Goal: Find contact information: Find contact information

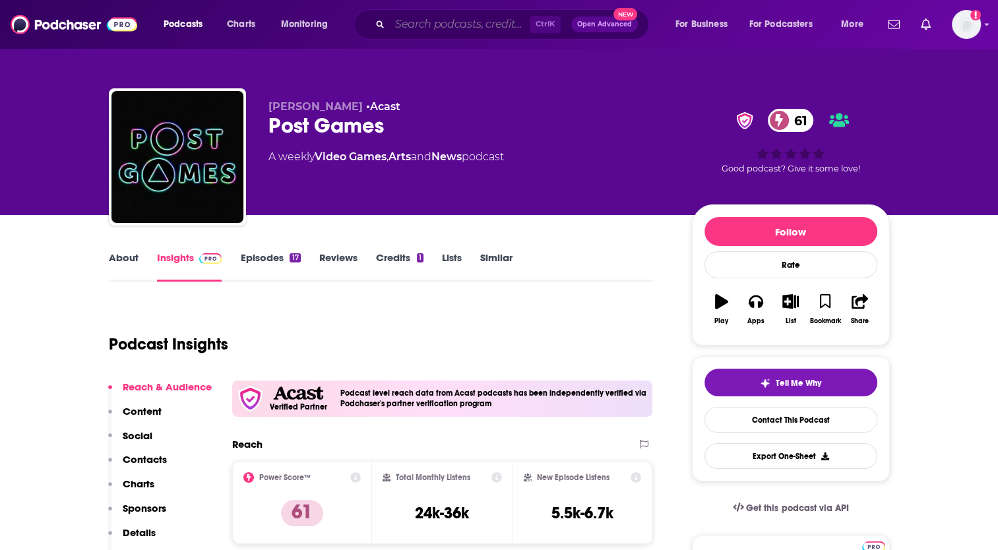
click at [469, 23] on input "Search podcasts, credits, & more..." at bounding box center [460, 24] width 140 height 21
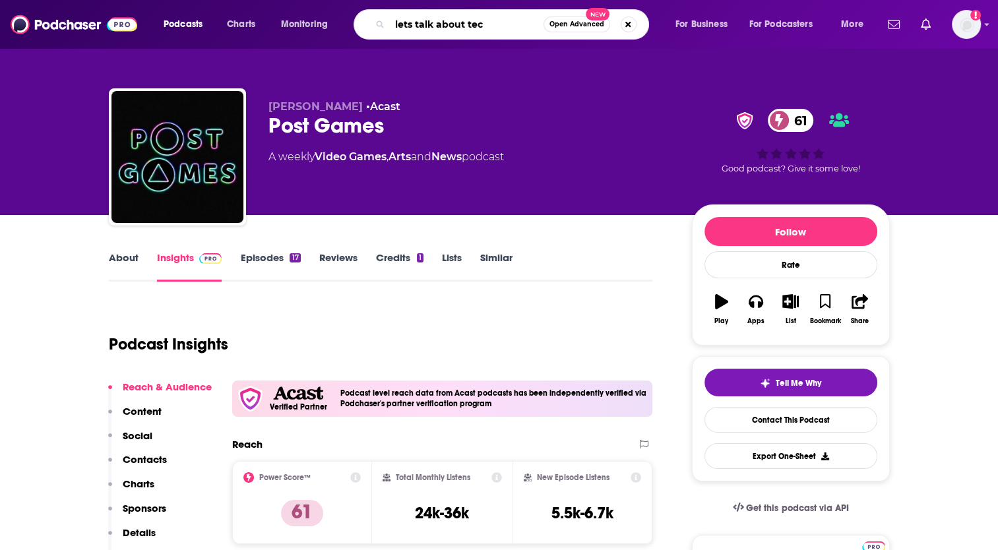
type input "lets talk about tech"
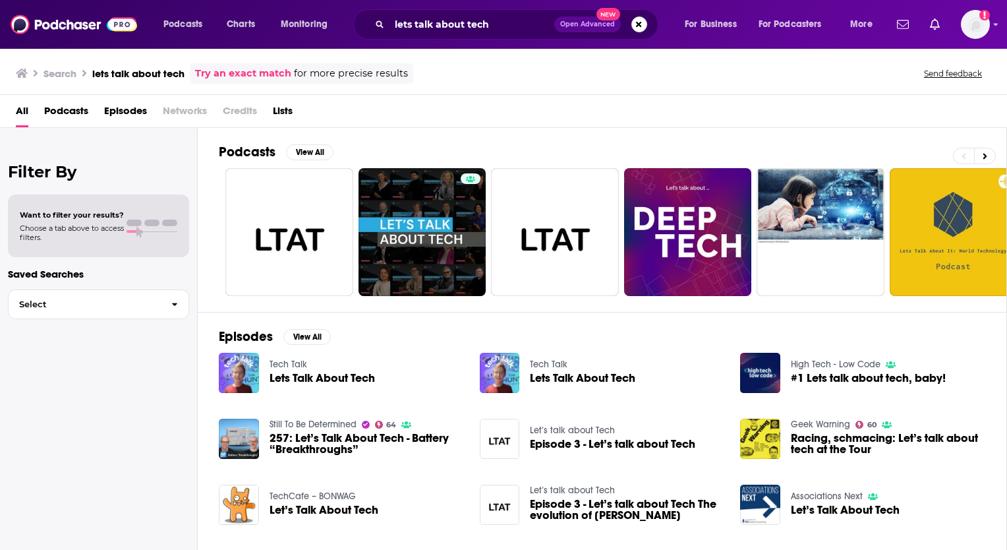
click at [294, 373] on span "Lets Talk About Tech" at bounding box center [322, 377] width 105 height 11
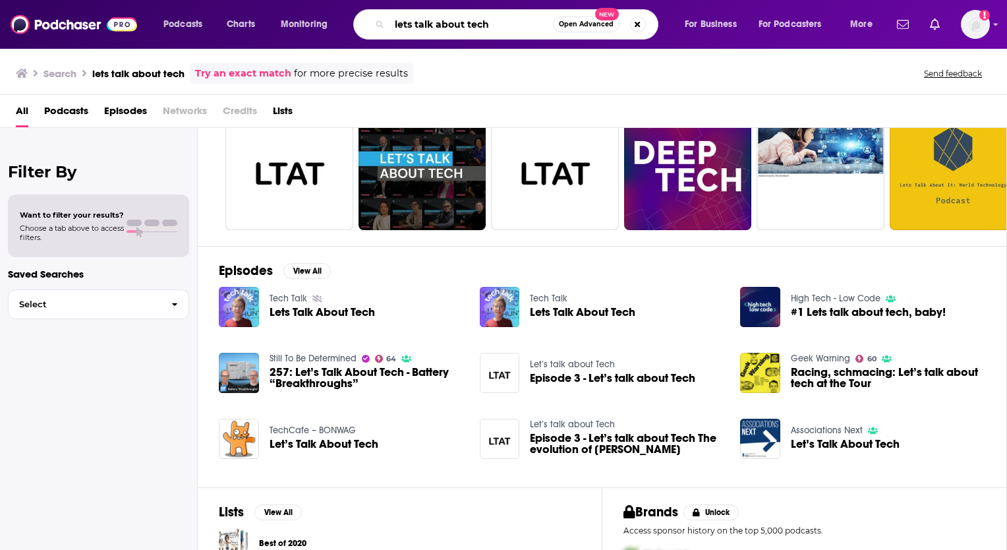
click at [495, 27] on input "lets talk about tech" at bounding box center [472, 24] width 164 height 21
type input "l"
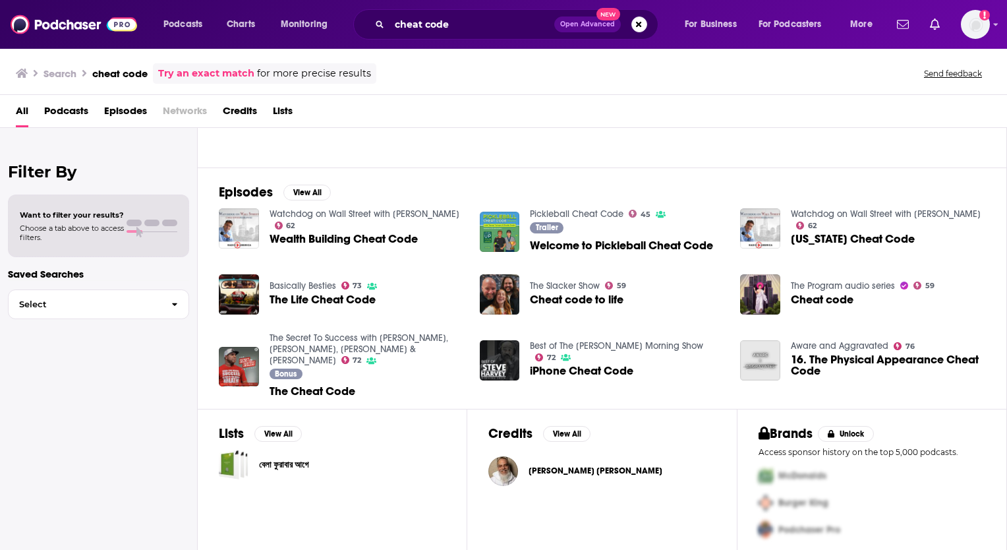
scroll to position [150, 0]
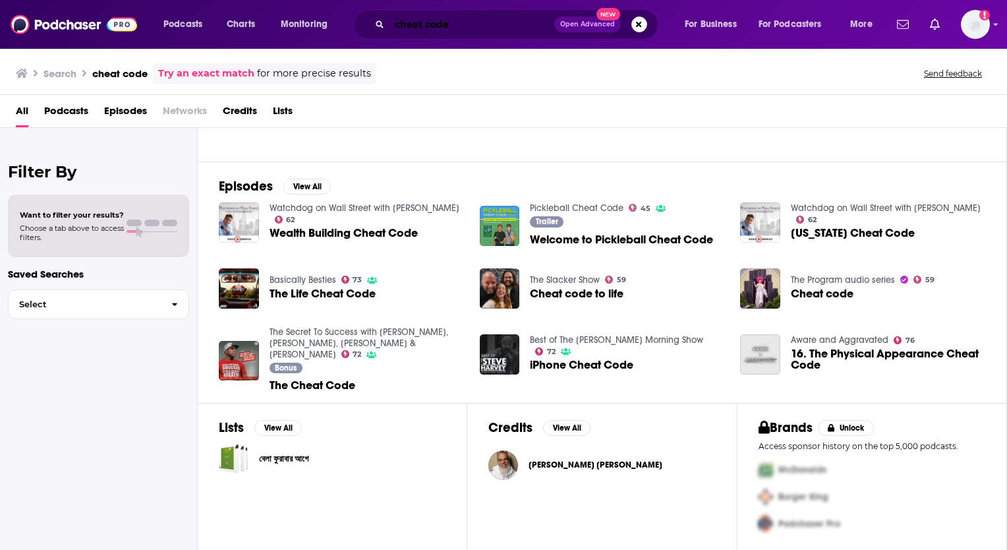
click at [467, 25] on input "cheat code" at bounding box center [472, 24] width 165 height 21
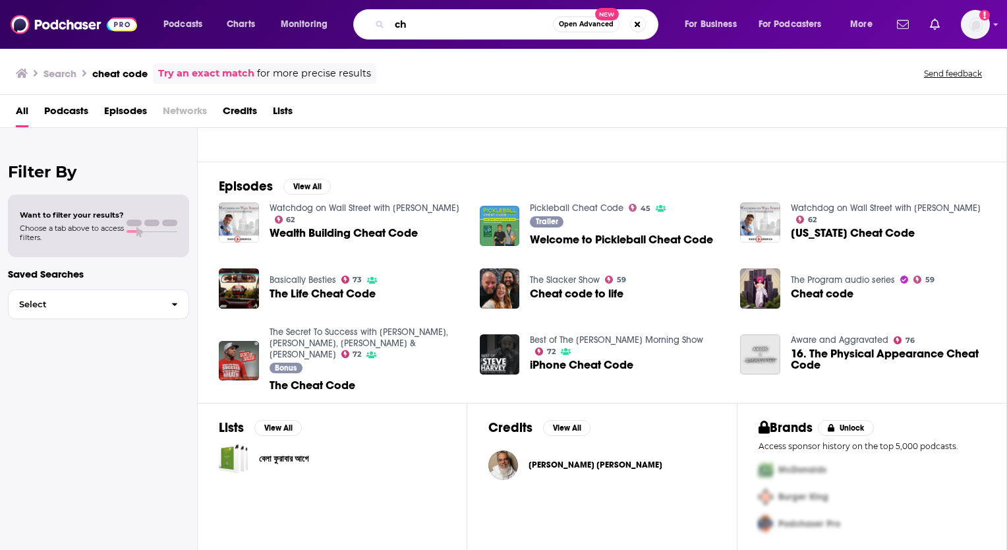
type input "c"
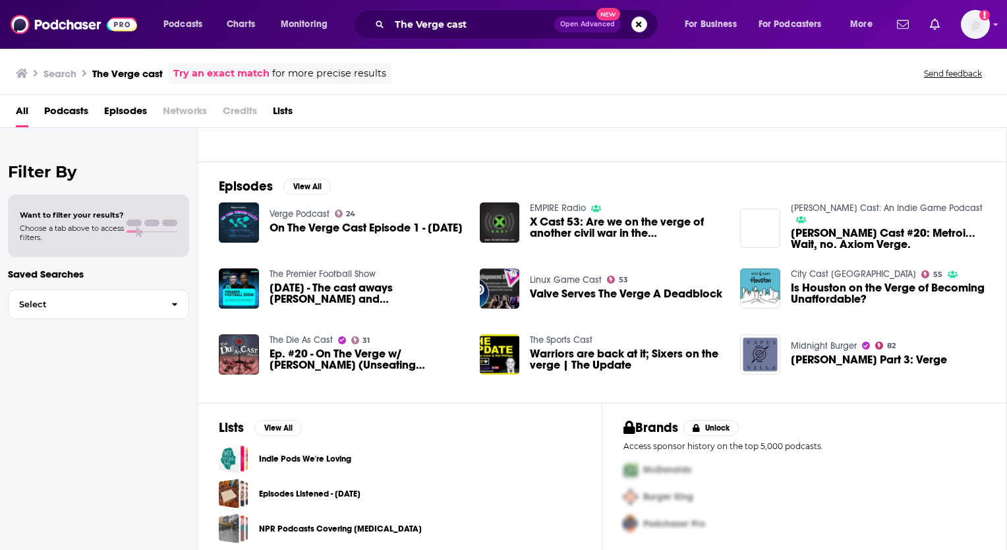
scroll to position [18, 0]
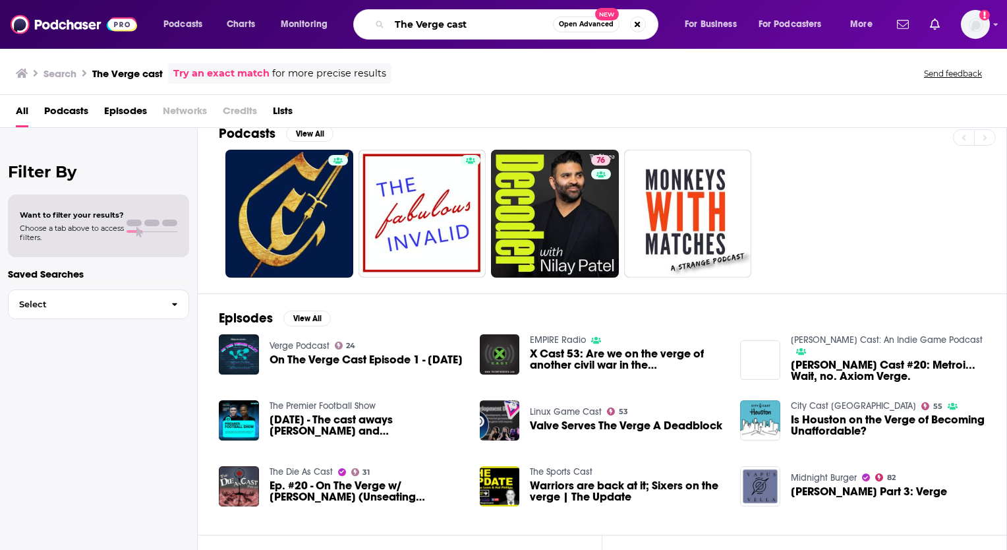
click at [454, 24] on input "The Verge cast" at bounding box center [472, 24] width 164 height 21
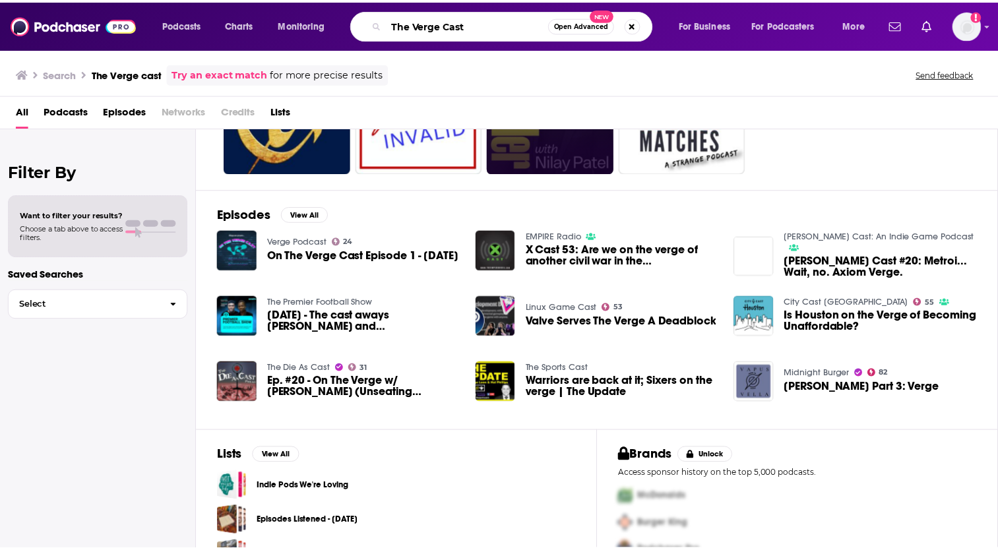
scroll to position [156, 0]
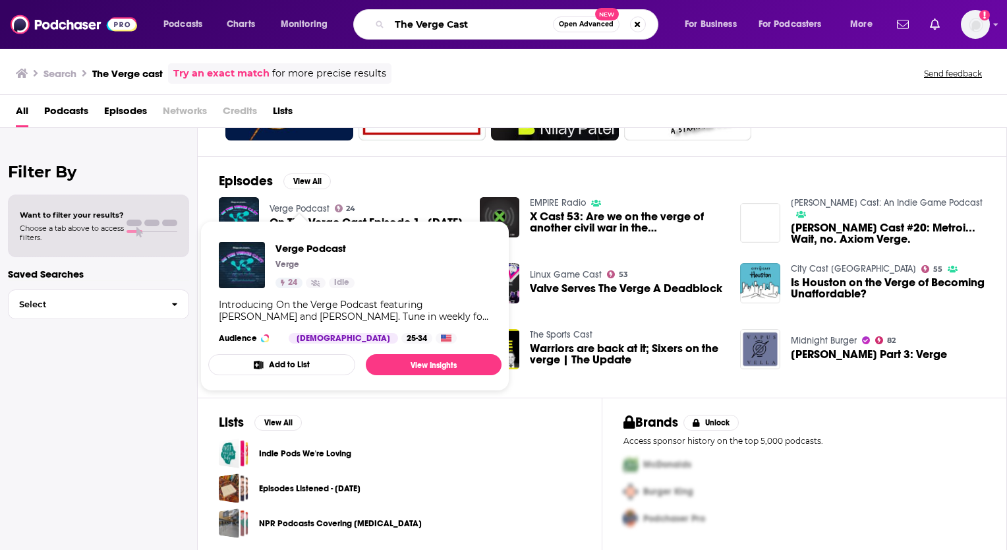
type input "The Verge Cast"
click at [306, 247] on span "Verge Podcast" at bounding box center [315, 248] width 79 height 13
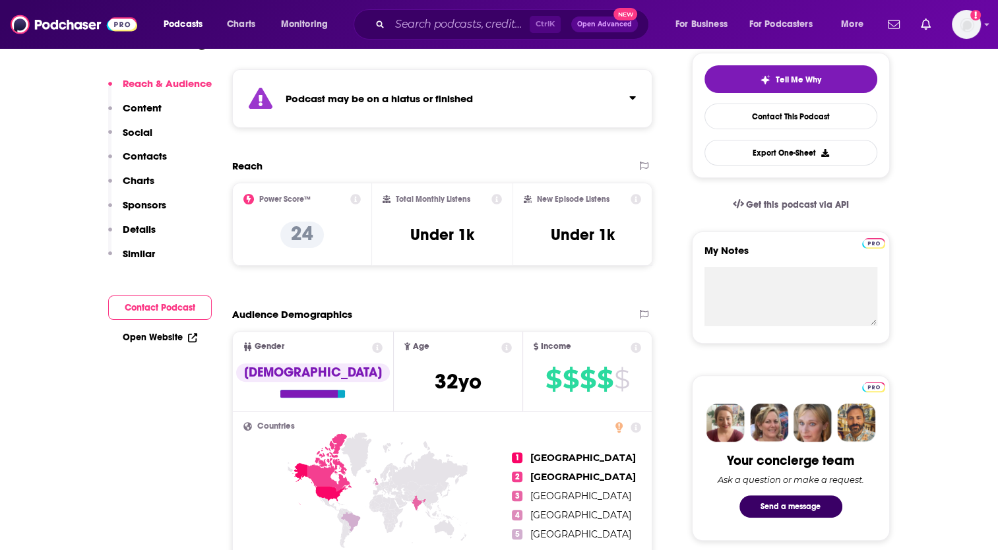
scroll to position [132, 0]
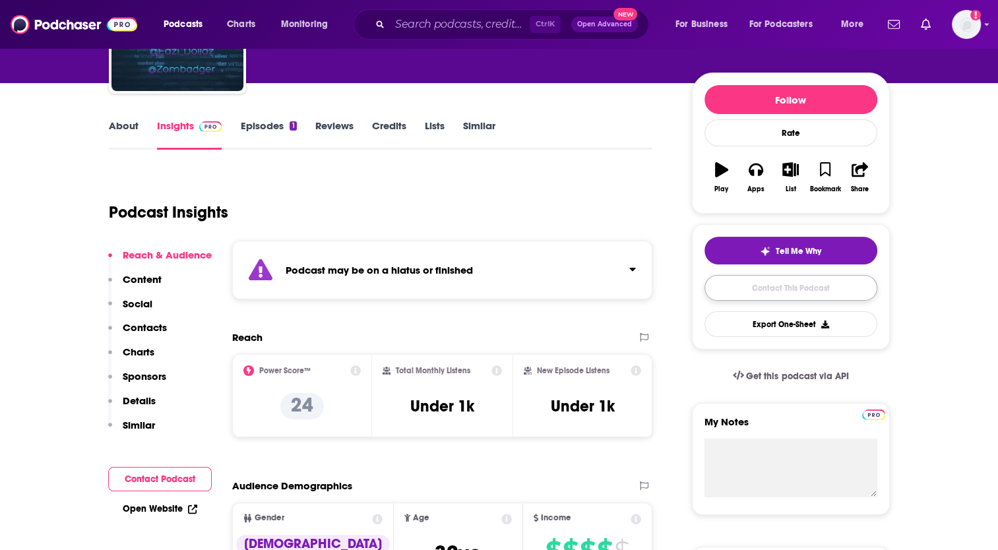
click at [792, 288] on link "Contact This Podcast" at bounding box center [790, 288] width 173 height 26
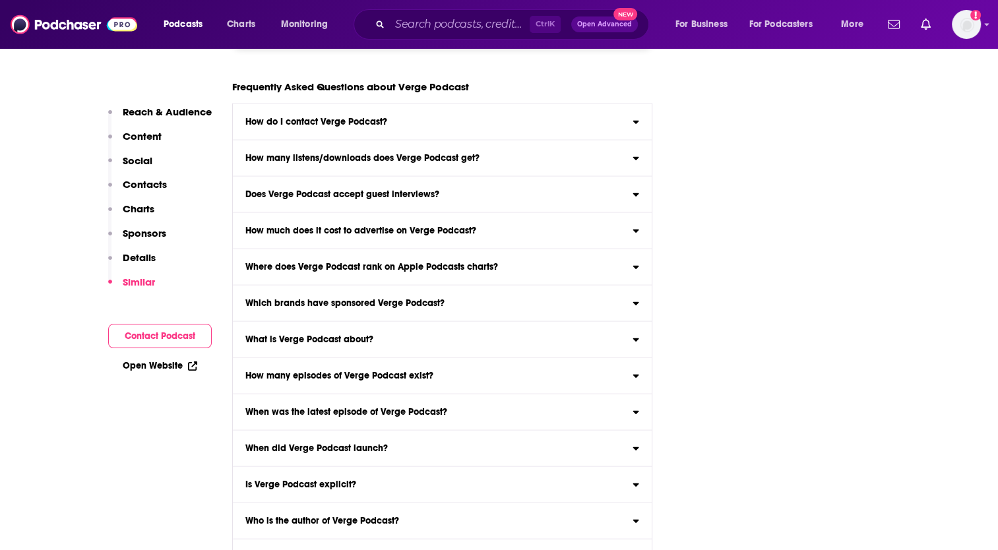
scroll to position [3136, 0]
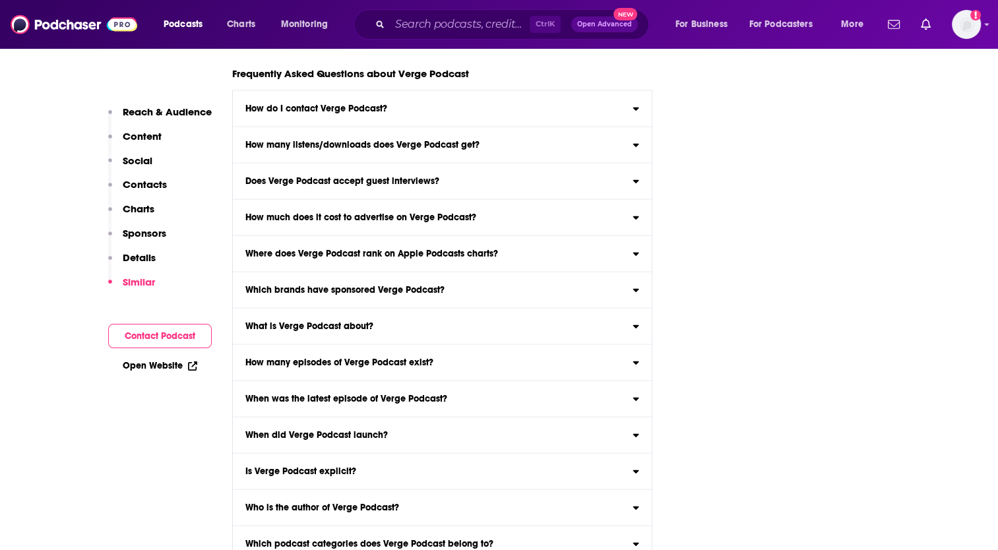
click at [638, 247] on icon at bounding box center [635, 252] width 7 height 11
click at [0, 0] on input "Where does Verge Podcast rank on Apple Podcasts charts? Click here to view char…" at bounding box center [0, 0] width 0 height 0
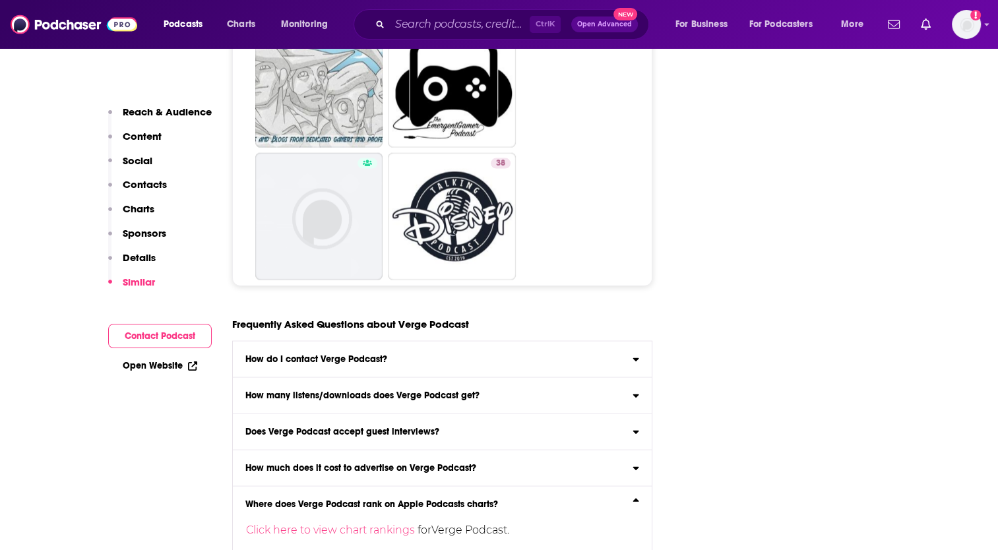
scroll to position [2872, 0]
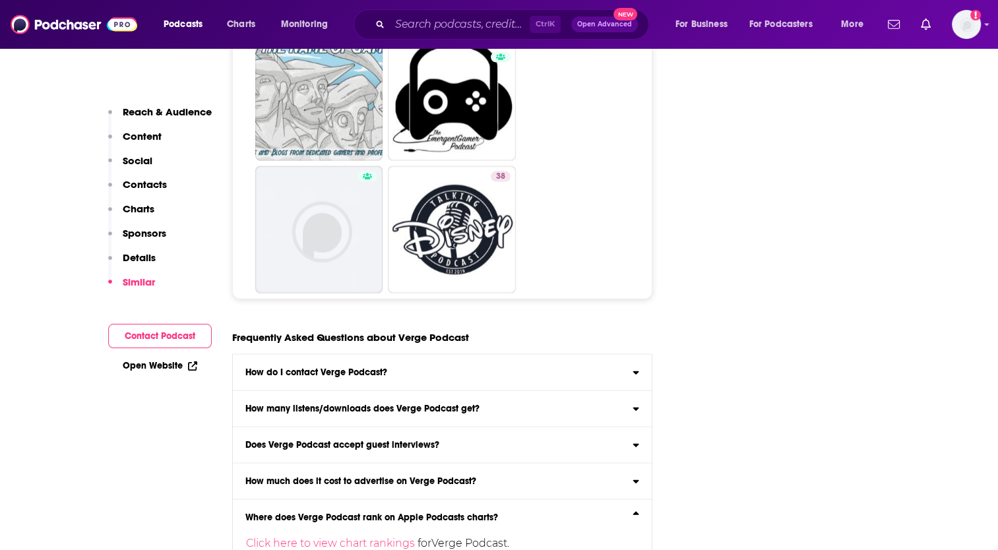
click at [634, 371] on icon at bounding box center [636, 372] width 6 height 3
click at [0, 0] on input "How do I contact Verge Podcast? Click here to view contact information for Verg…" at bounding box center [0, 0] width 0 height 0
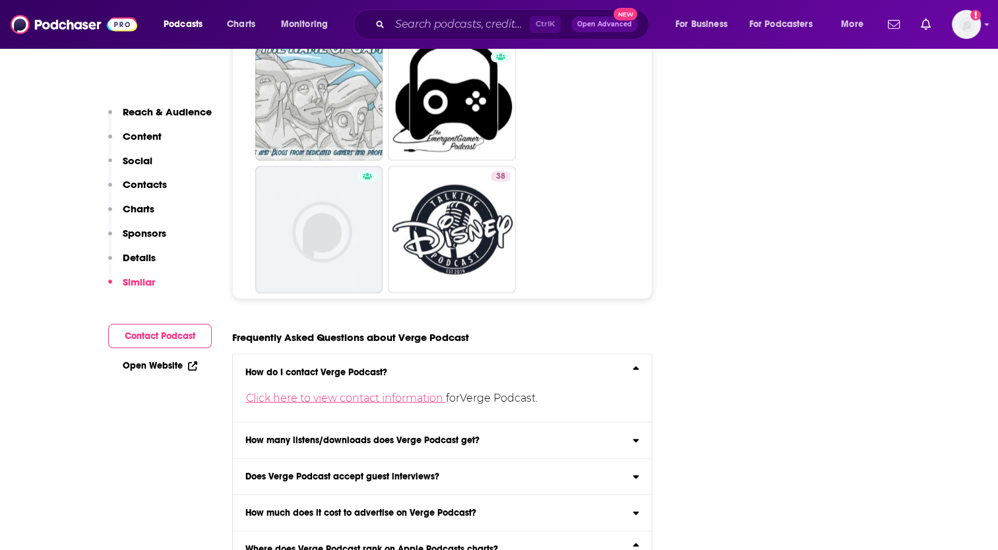
click at [378, 392] on link "Click here to view contact information" at bounding box center [346, 398] width 200 height 13
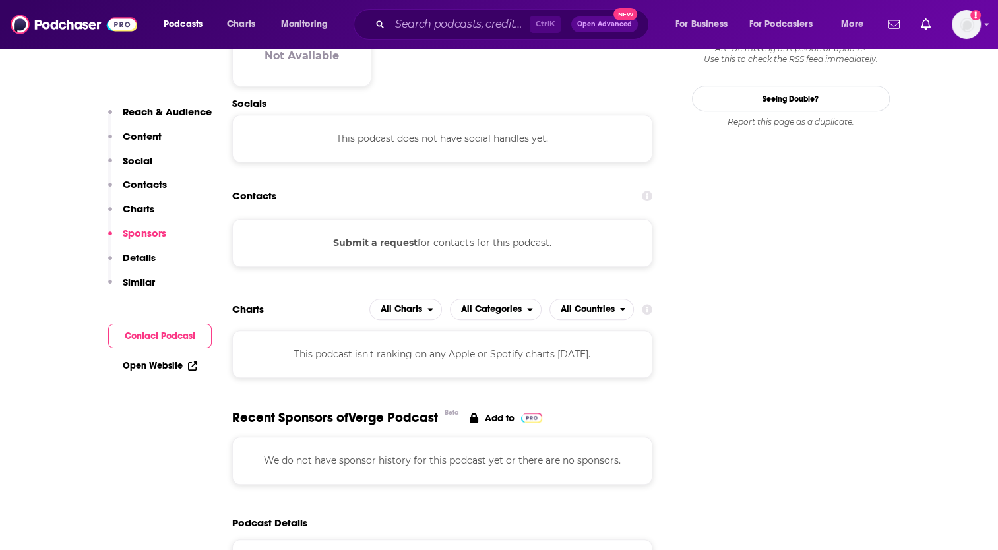
scroll to position [1044, 0]
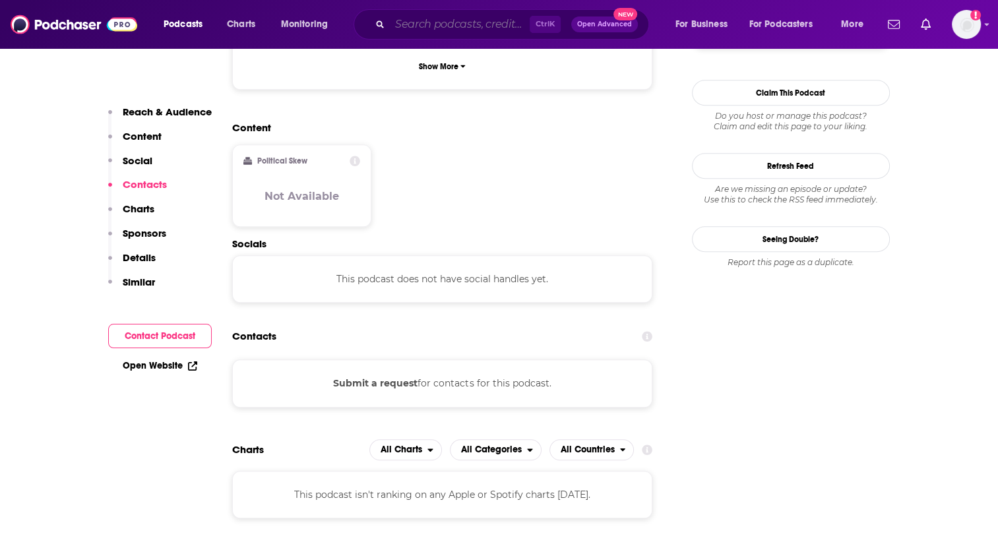
click at [440, 29] on input "Search podcasts, credits, & more..." at bounding box center [460, 24] width 140 height 21
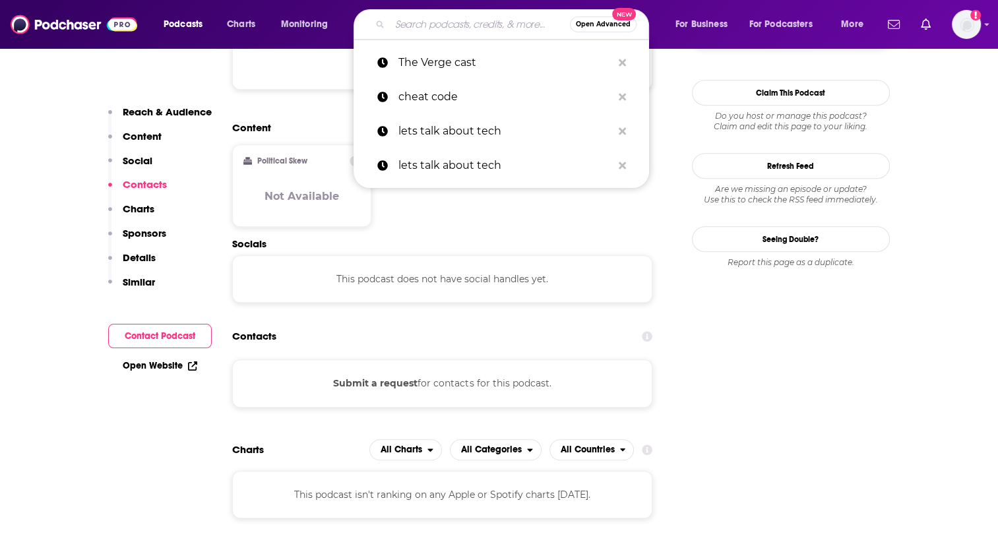
paste input "The MKBHD Podcast"
type input "The MKBHD Podcast"
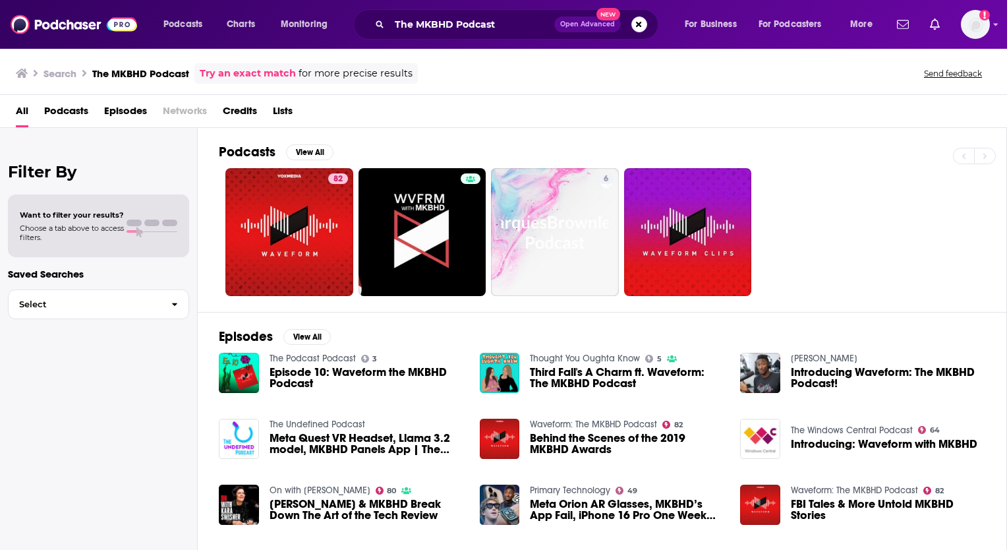
click at [806, 376] on span "Introducing Waveform: The MKBHD Podcast!" at bounding box center [888, 378] width 194 height 22
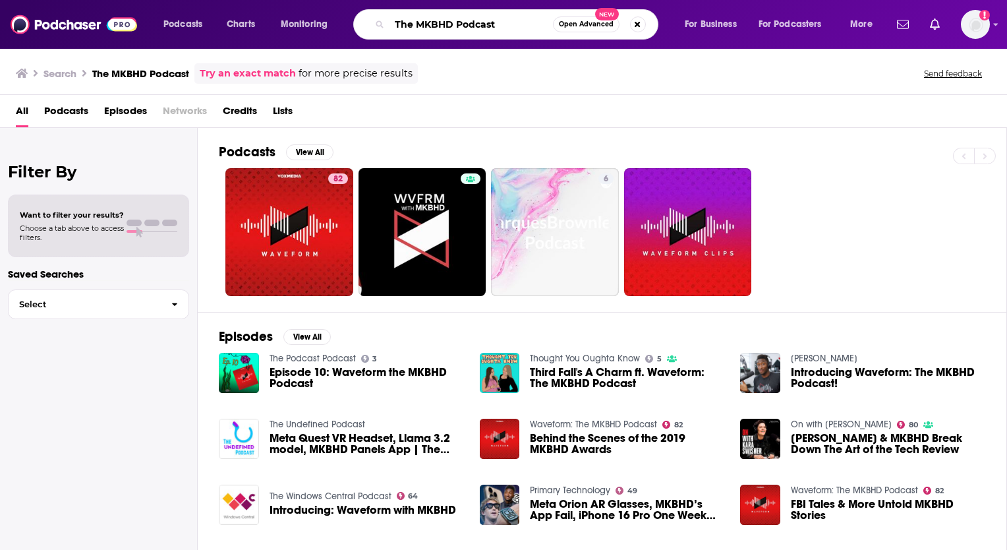
click at [506, 26] on input "The MKBHD Podcast" at bounding box center [472, 24] width 164 height 21
type input "T"
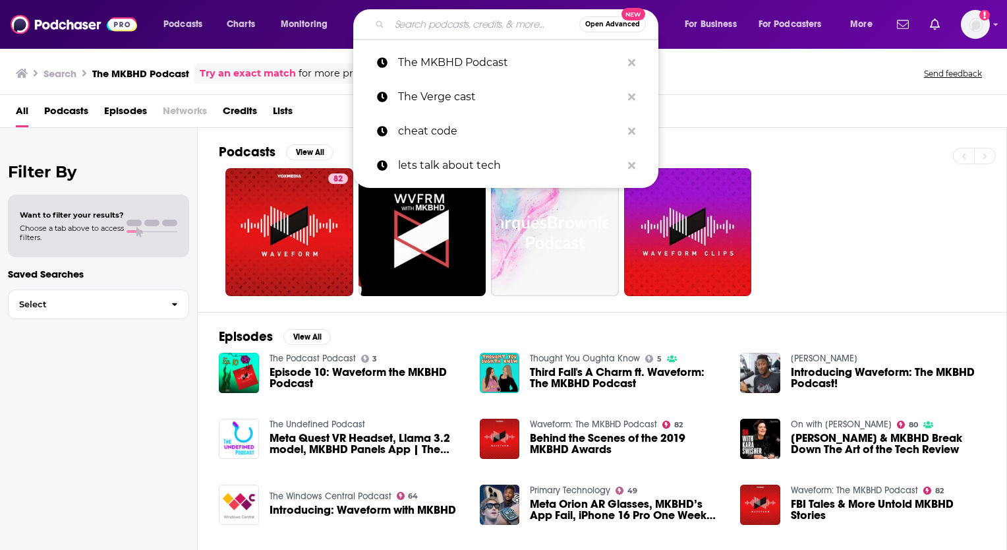
paste input "Accidental Tech Podcast"
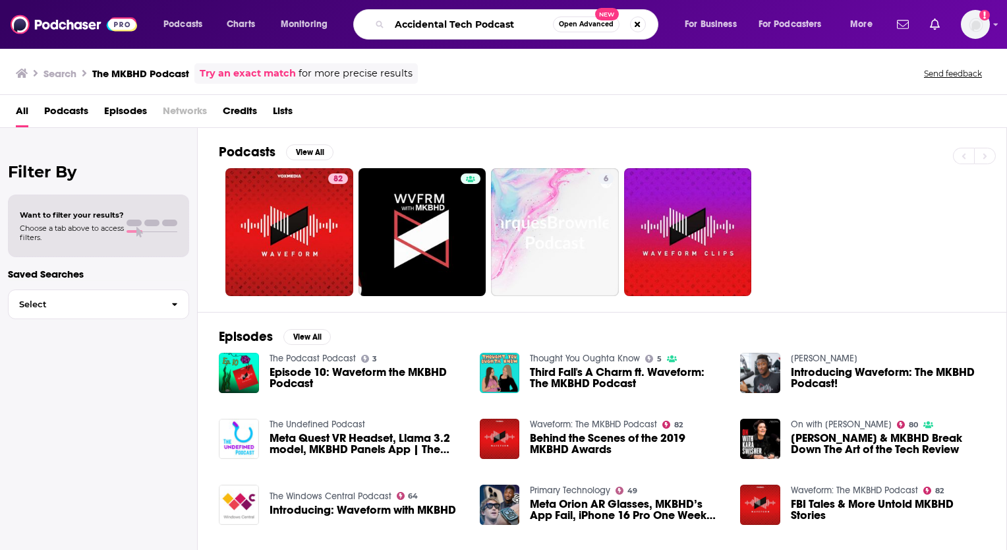
type input "Accidental Tech Podcast"
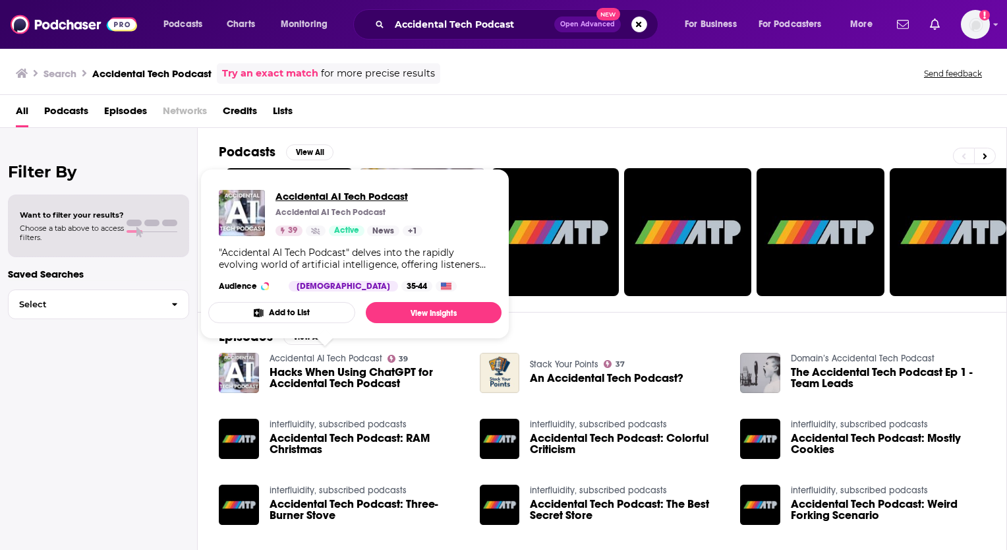
click at [333, 195] on span "Accidental AI Tech Podcast" at bounding box center [349, 196] width 147 height 13
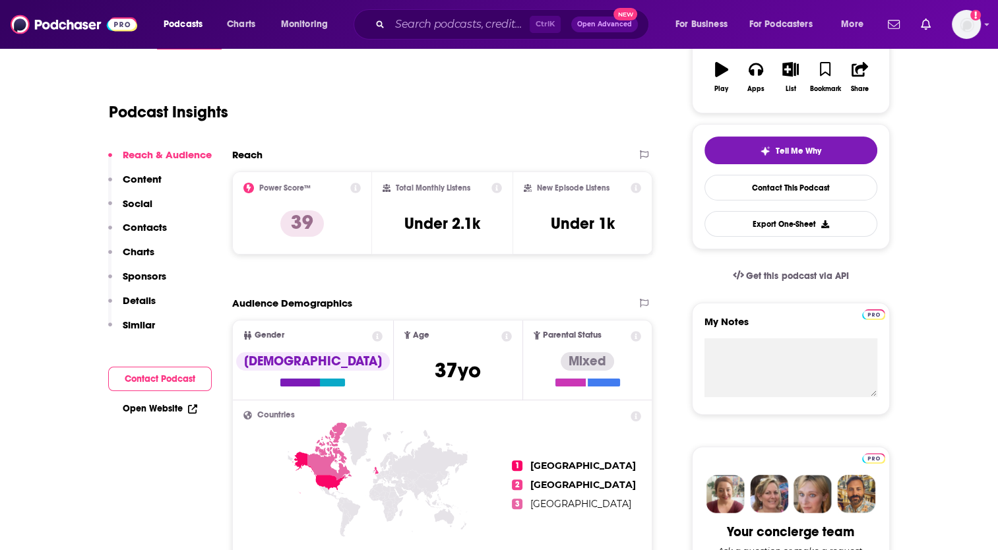
scroll to position [198, 0]
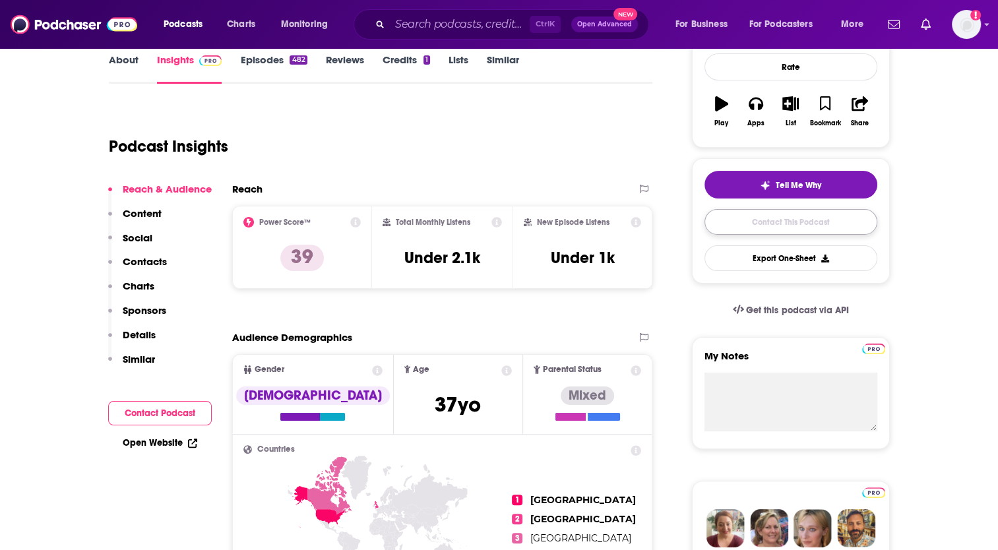
click at [790, 223] on link "Contact This Podcast" at bounding box center [790, 222] width 173 height 26
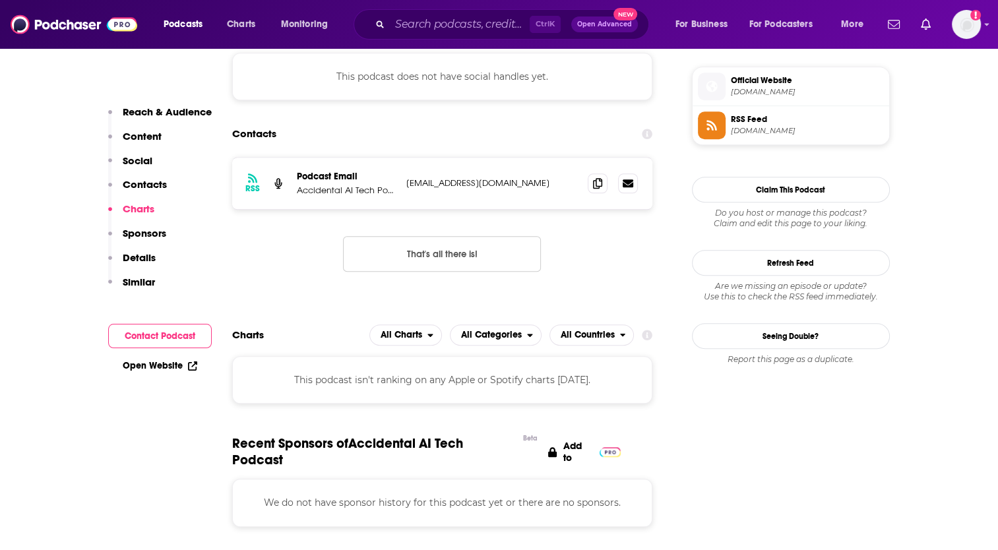
scroll to position [936, 0]
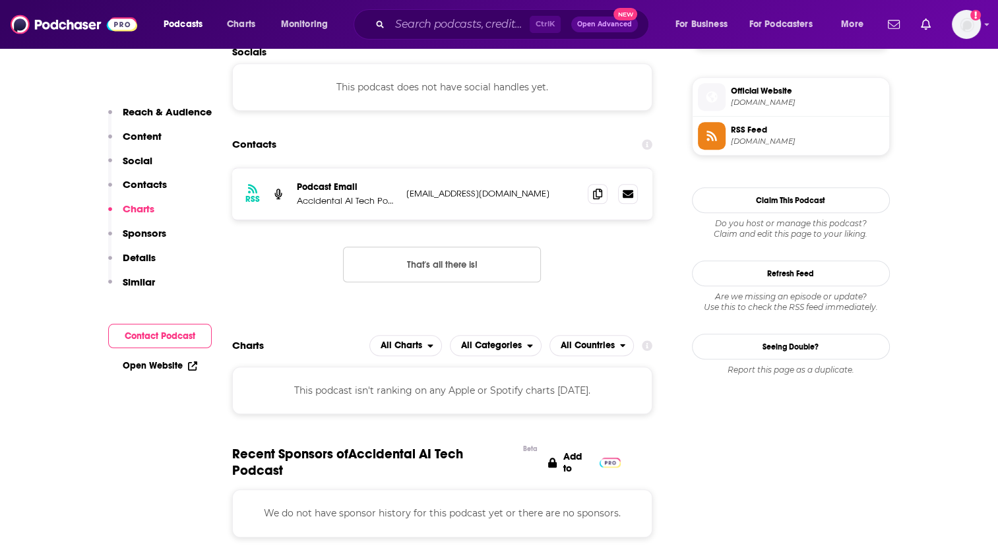
click at [150, 185] on p "Contacts" at bounding box center [145, 184] width 44 height 13
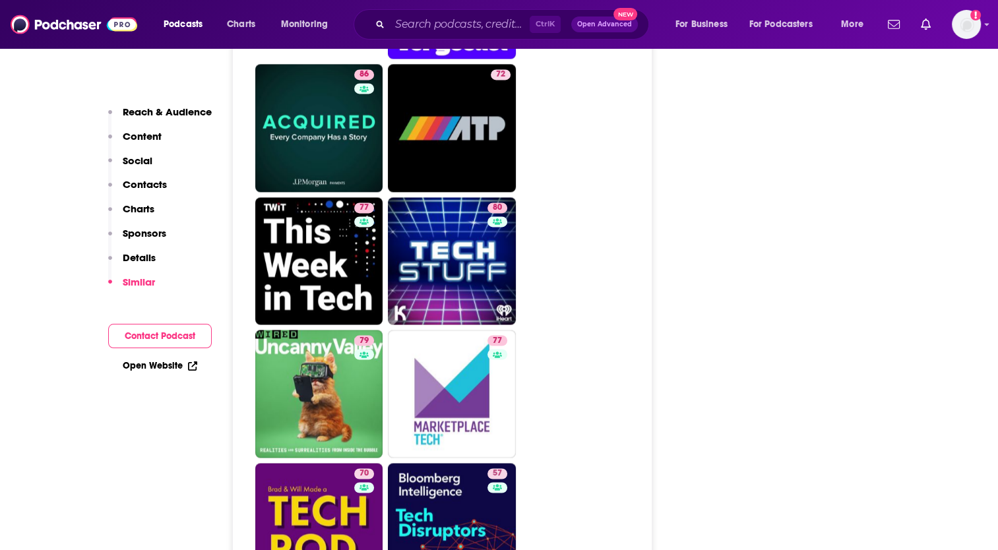
scroll to position [2006, 0]
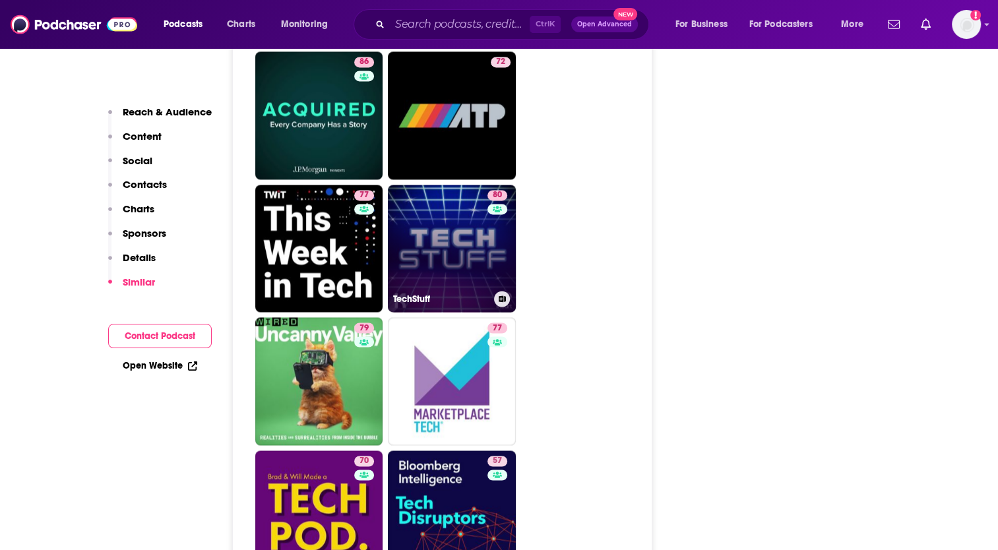
click at [446, 253] on link "80 TechStuff" at bounding box center [452, 249] width 128 height 128
type input "[URL][DOMAIN_NAME]"
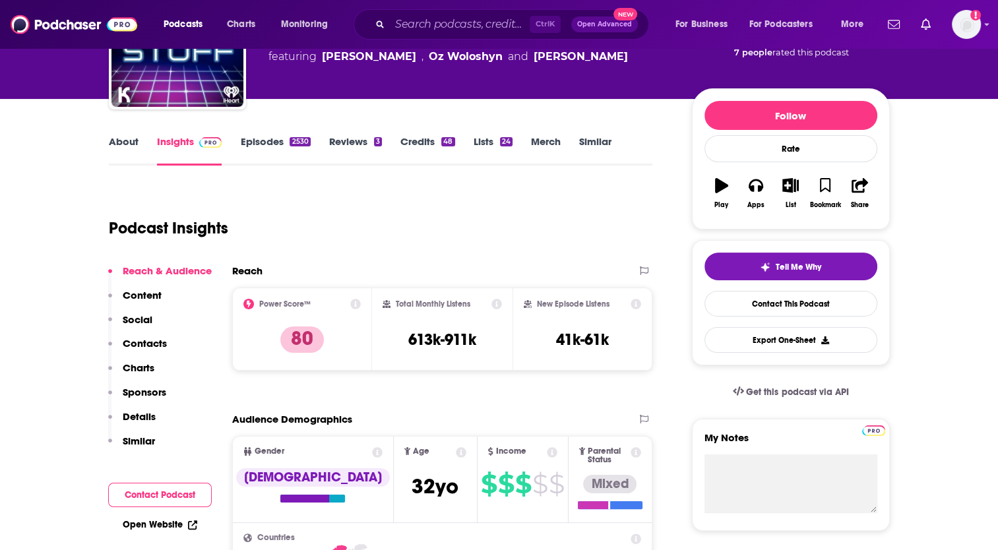
scroll to position [132, 0]
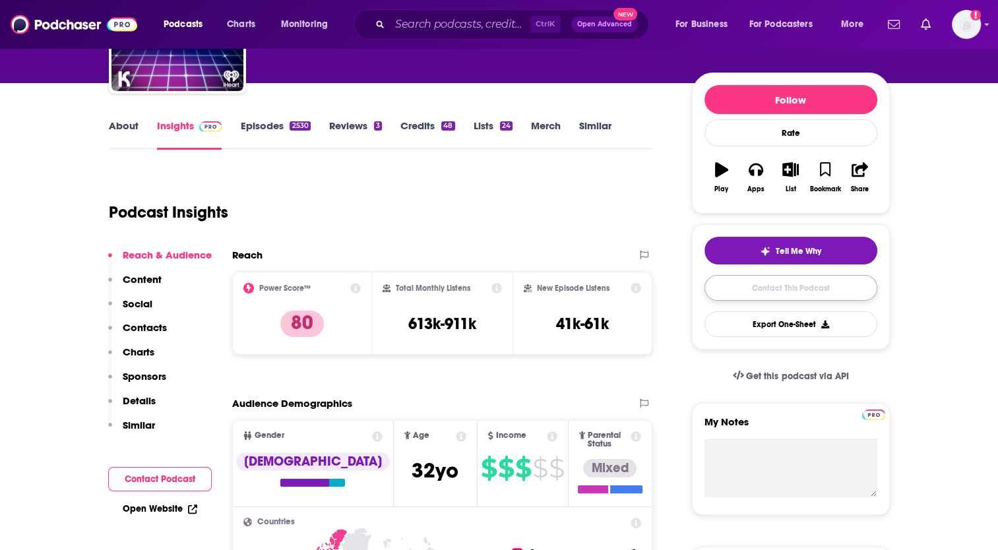
click at [780, 286] on link "Contact This Podcast" at bounding box center [790, 288] width 173 height 26
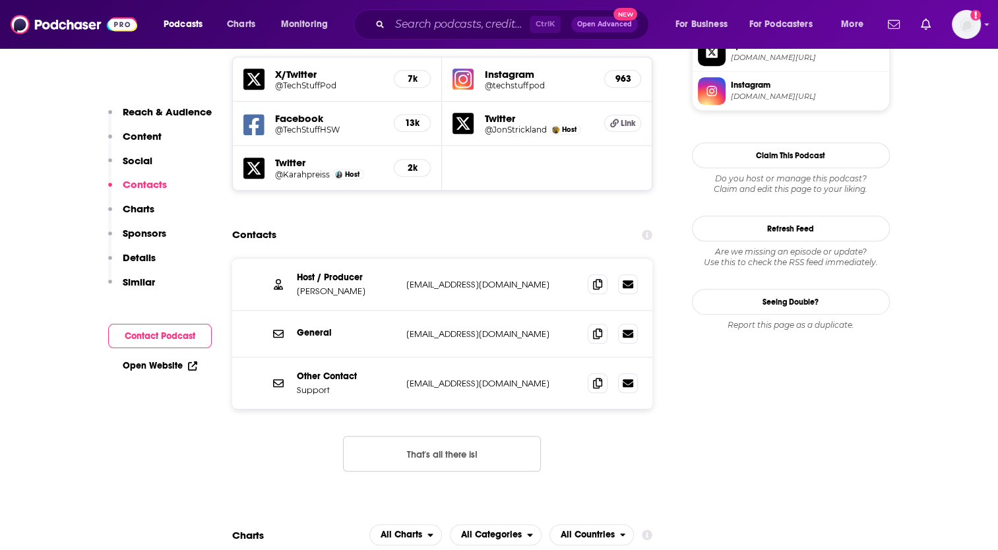
scroll to position [1228, 0]
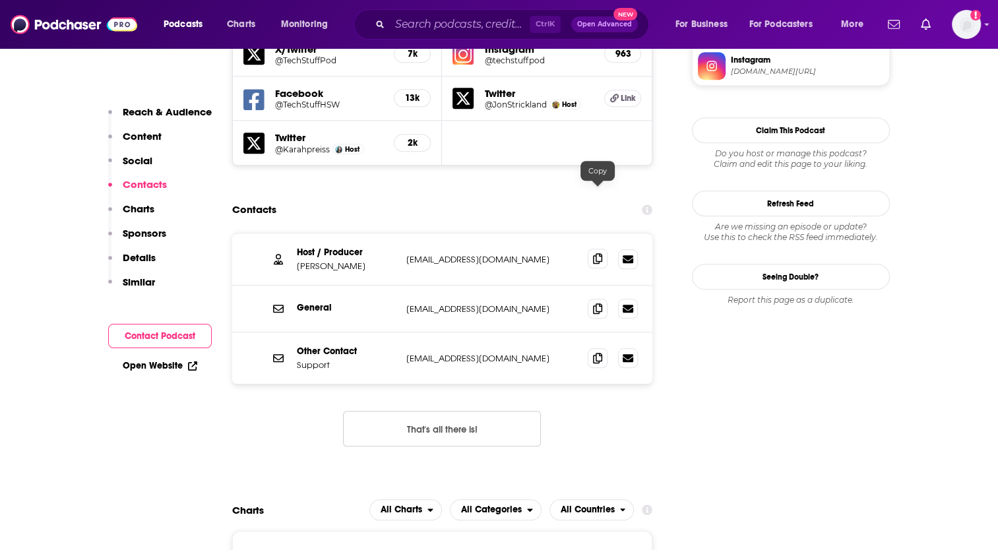
click at [596, 253] on icon at bounding box center [597, 258] width 9 height 11
click at [596, 303] on icon at bounding box center [597, 308] width 9 height 11
click at [452, 26] on input "Search podcasts, credits, & more..." at bounding box center [460, 24] width 140 height 21
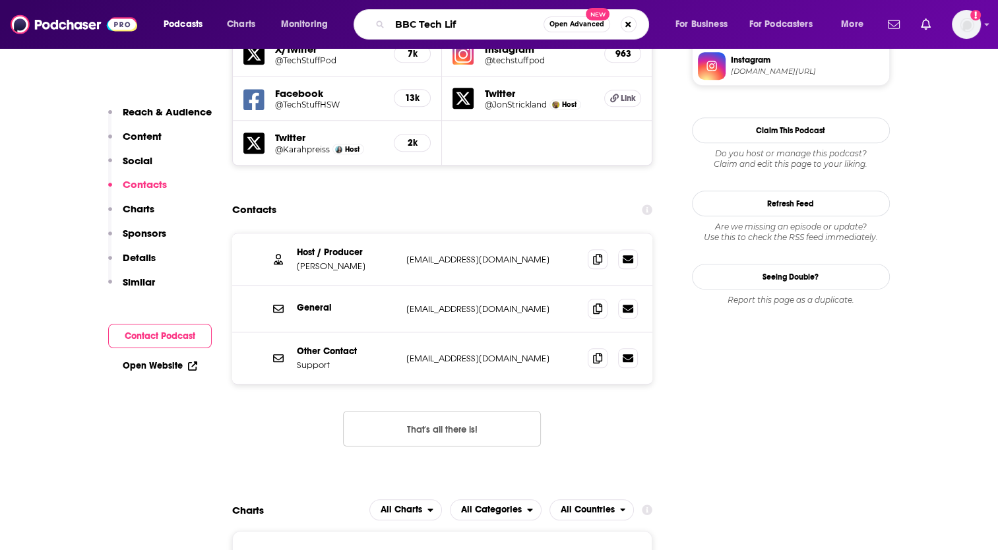
type input "BBC Tech Life"
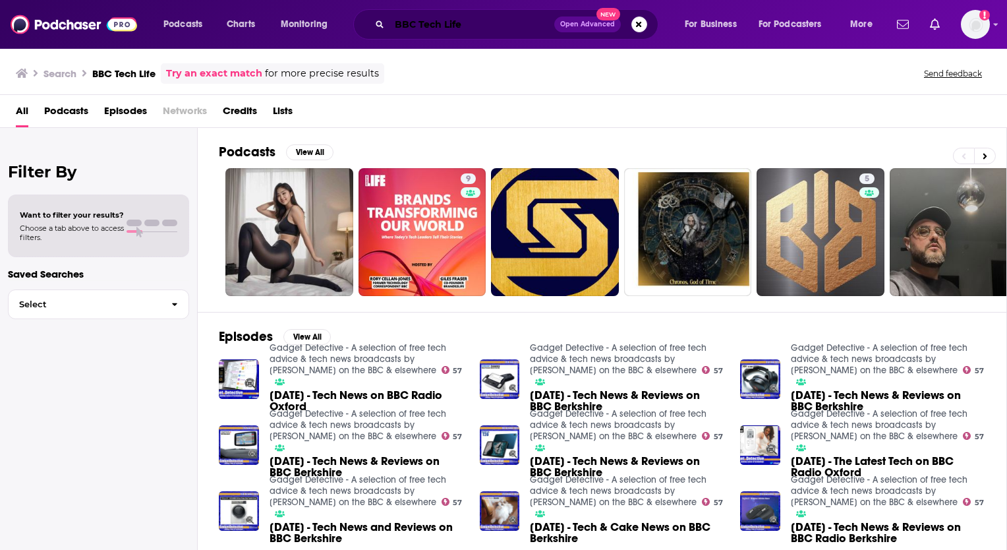
click at [481, 27] on input "BBC Tech Life" at bounding box center [472, 24] width 165 height 21
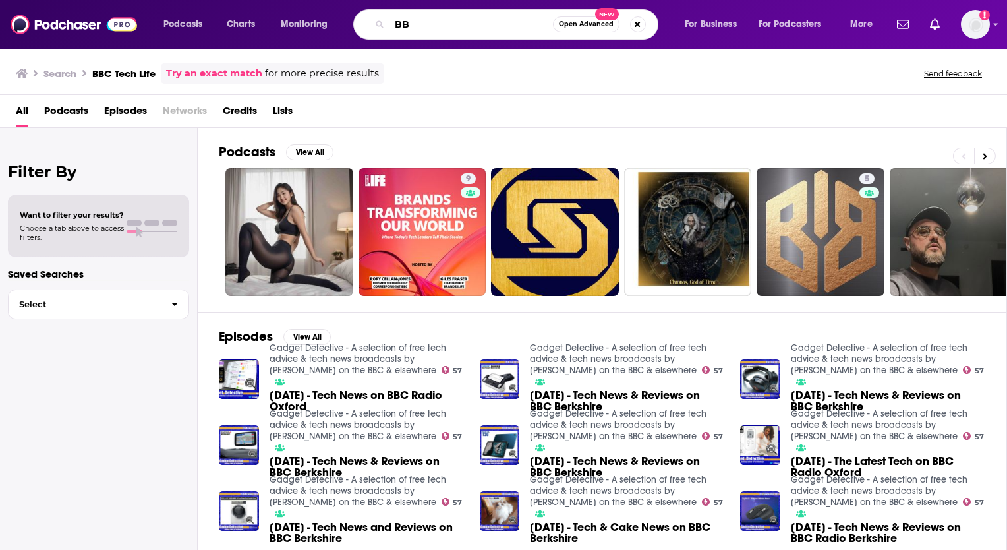
type input "B"
type input "tech and gaming"
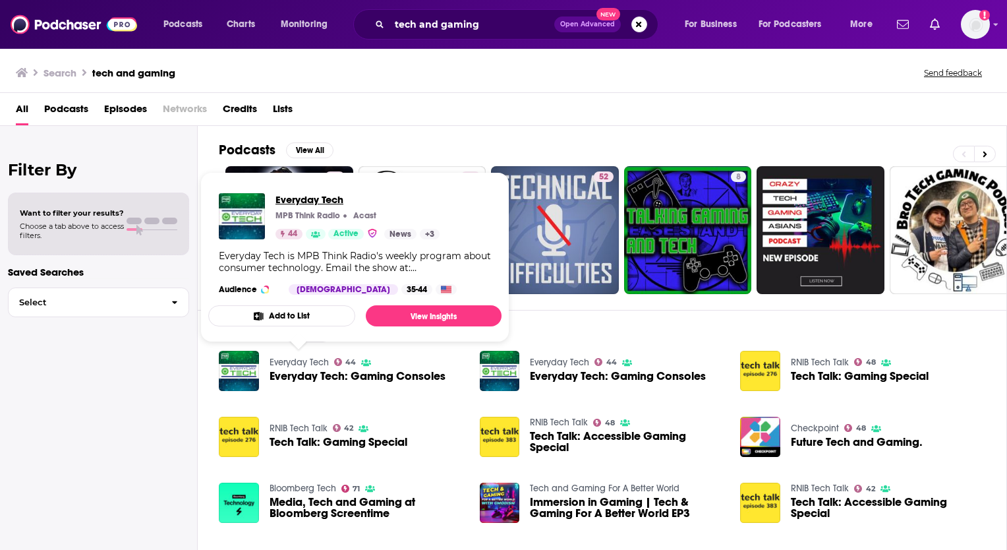
click at [306, 199] on span "Everyday Tech" at bounding box center [358, 199] width 164 height 13
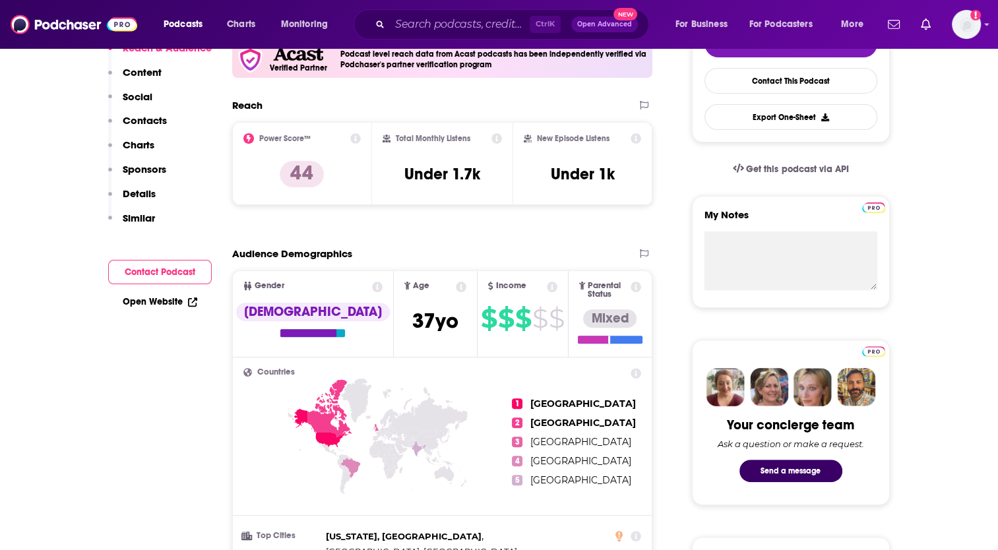
scroll to position [198, 0]
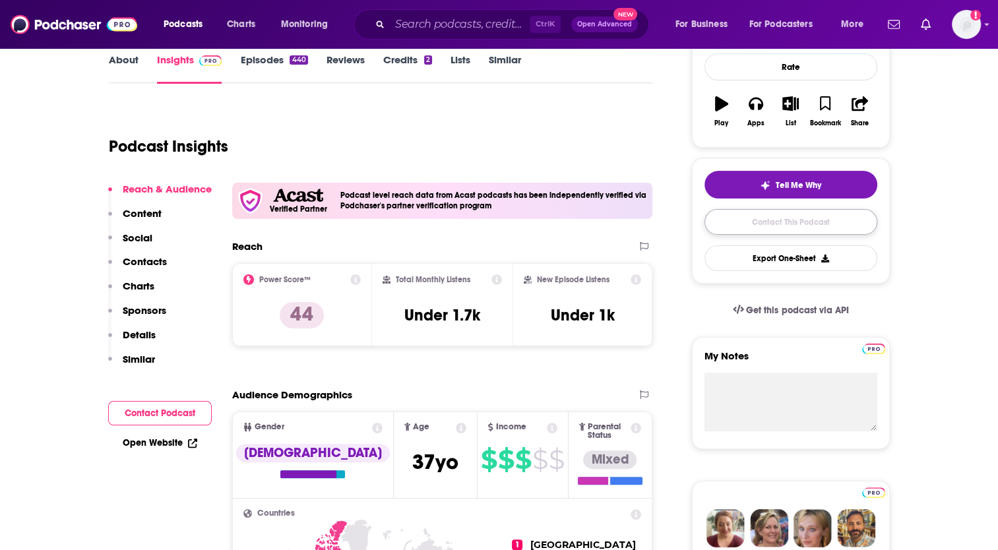
click at [806, 222] on link "Contact This Podcast" at bounding box center [790, 222] width 173 height 26
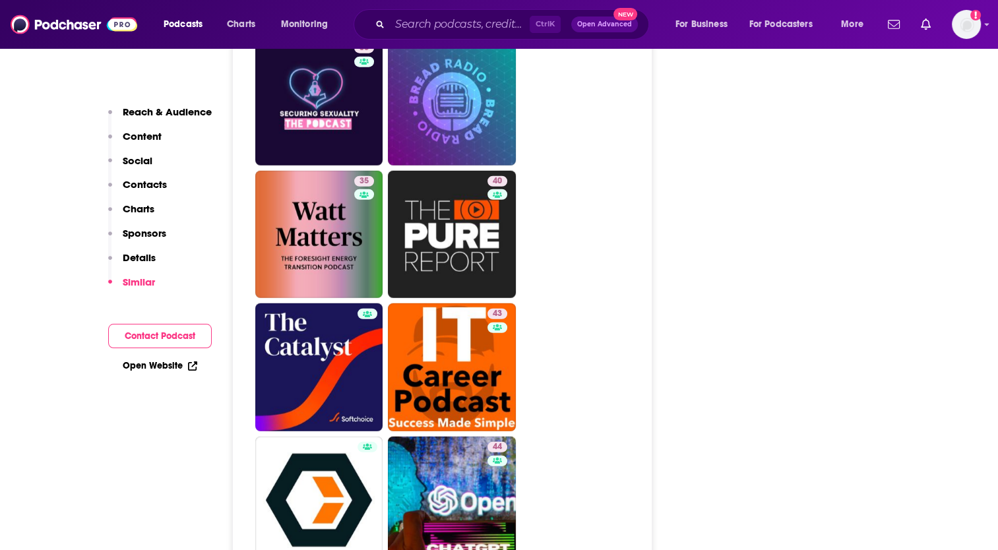
scroll to position [3239, 0]
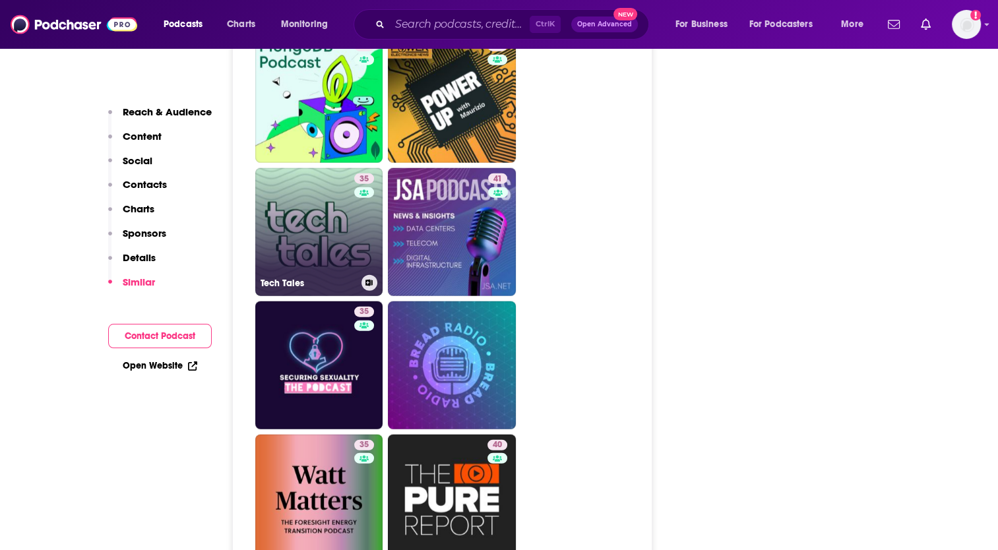
click at [316, 204] on link "35 Tech Tales" at bounding box center [319, 232] width 128 height 128
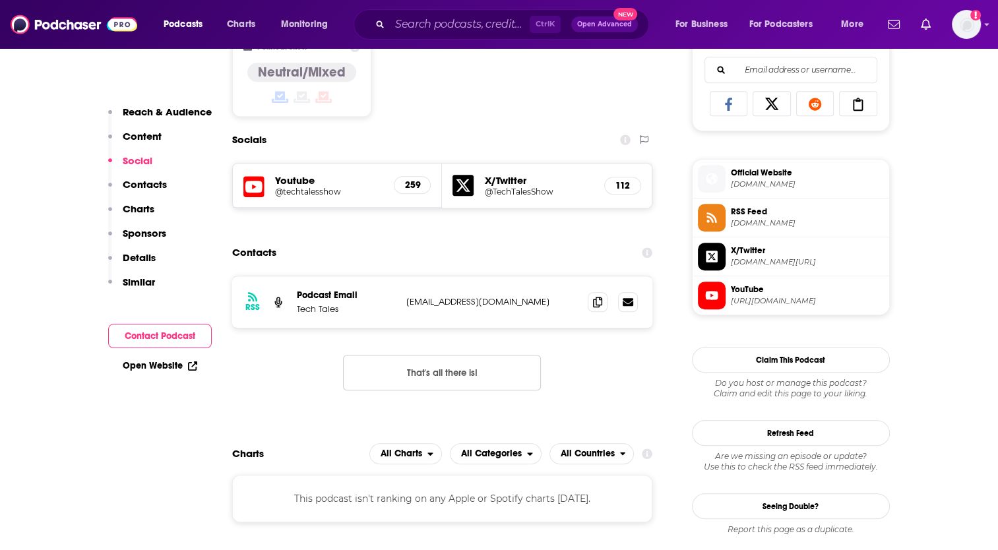
scroll to position [857, 0]
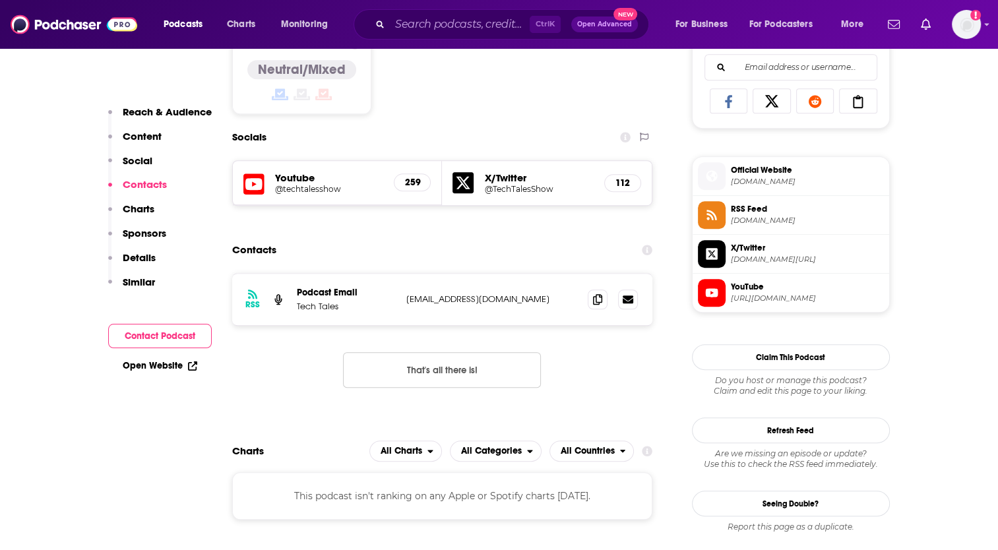
click at [144, 133] on p "Content" at bounding box center [142, 136] width 39 height 13
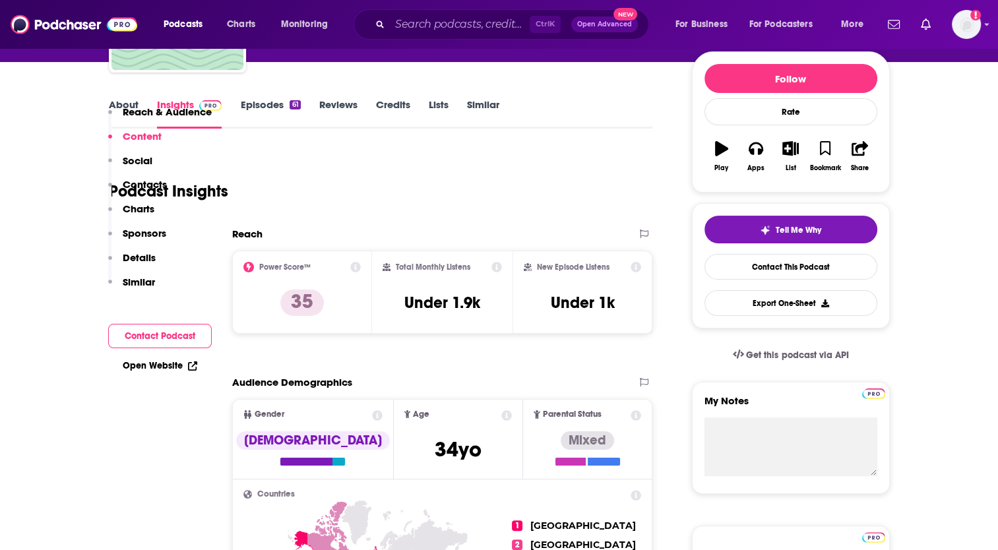
scroll to position [150, 0]
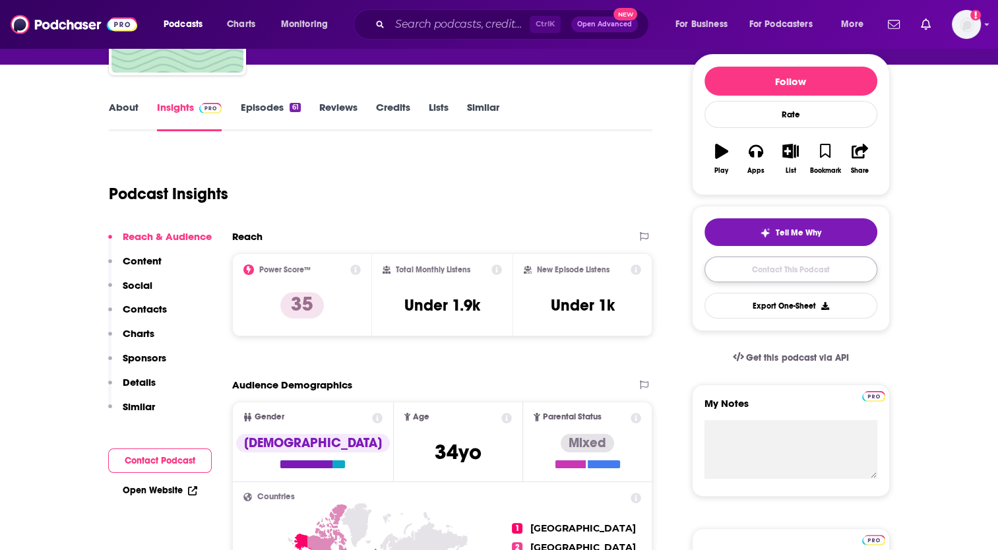
click at [783, 269] on link "Contact This Podcast" at bounding box center [790, 269] width 173 height 26
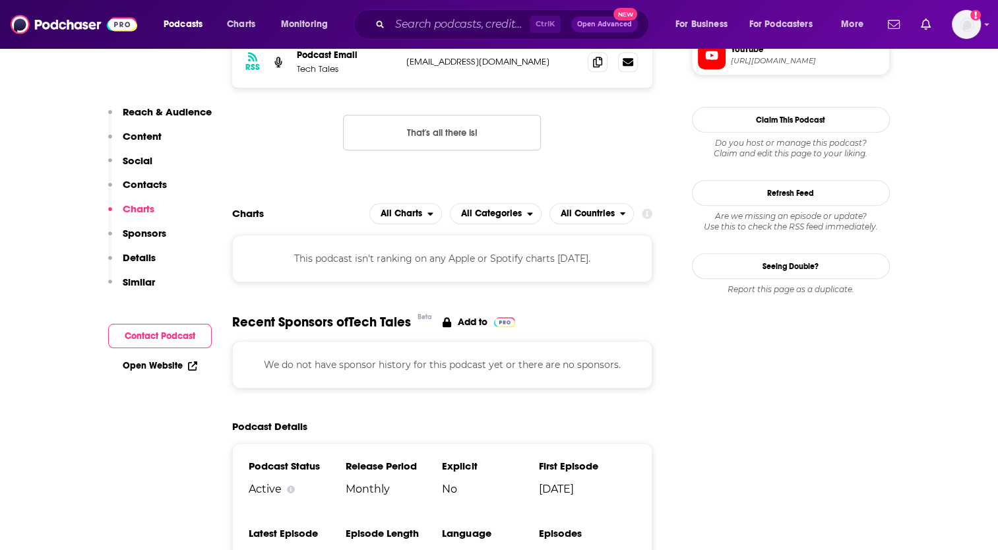
scroll to position [1028, 0]
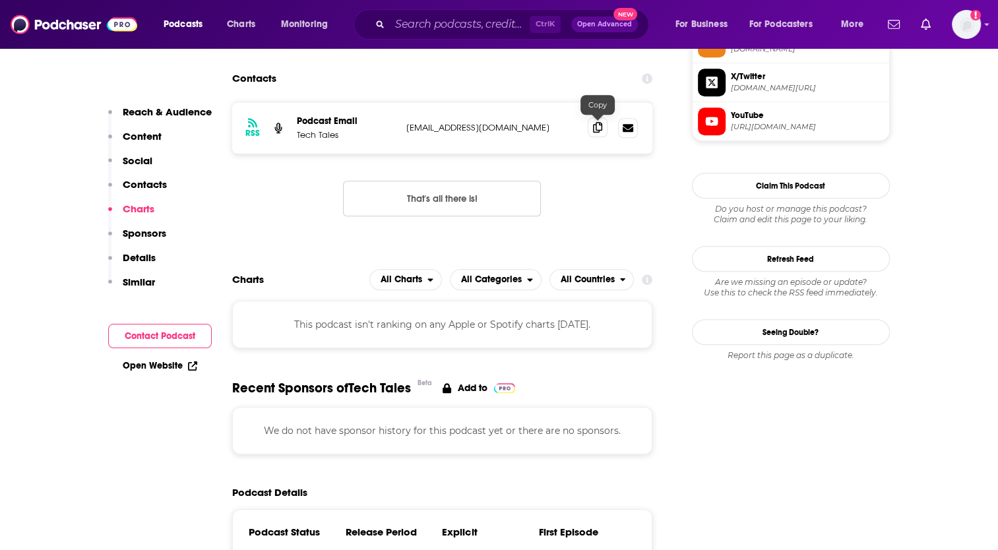
click at [599, 128] on icon at bounding box center [597, 127] width 9 height 11
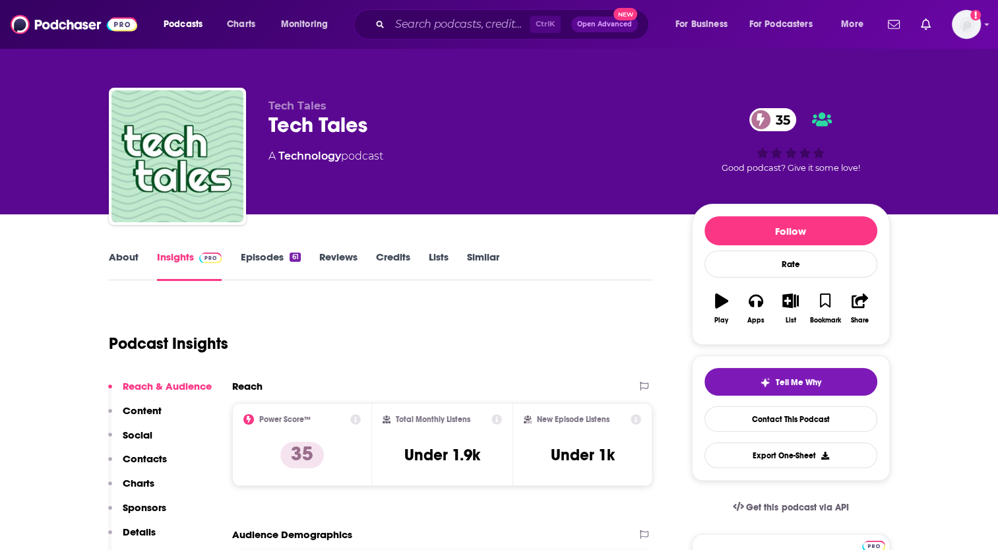
scroll to position [0, 0]
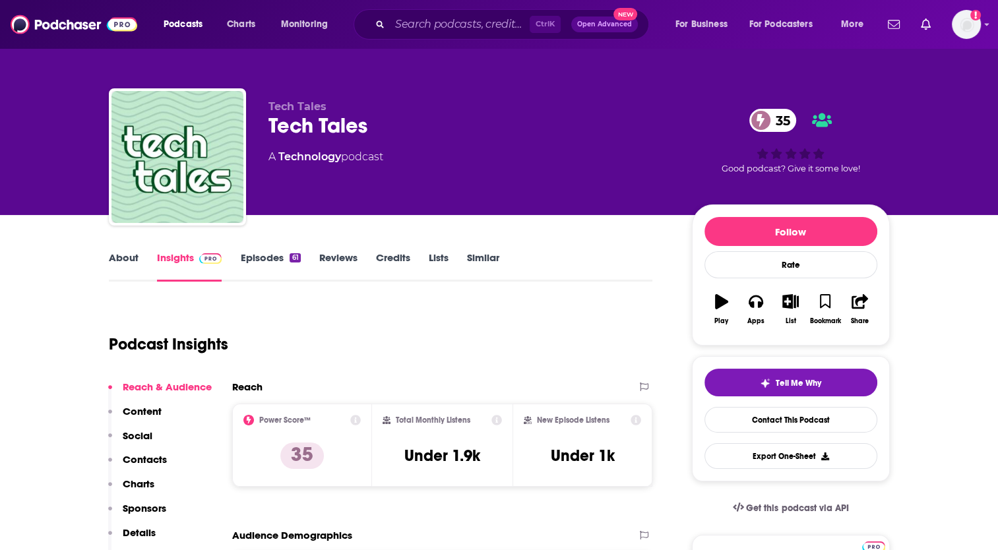
type input "[URL][DOMAIN_NAME]"
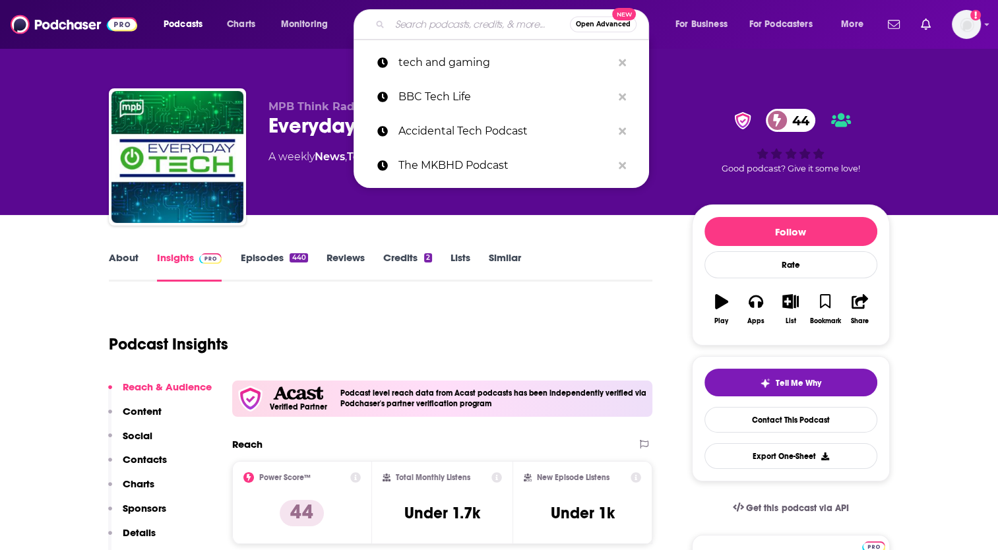
click at [427, 28] on input "Search podcasts, credits, & more..." at bounding box center [480, 24] width 180 height 21
click at [435, 62] on p "tech and gaming" at bounding box center [505, 62] width 214 height 34
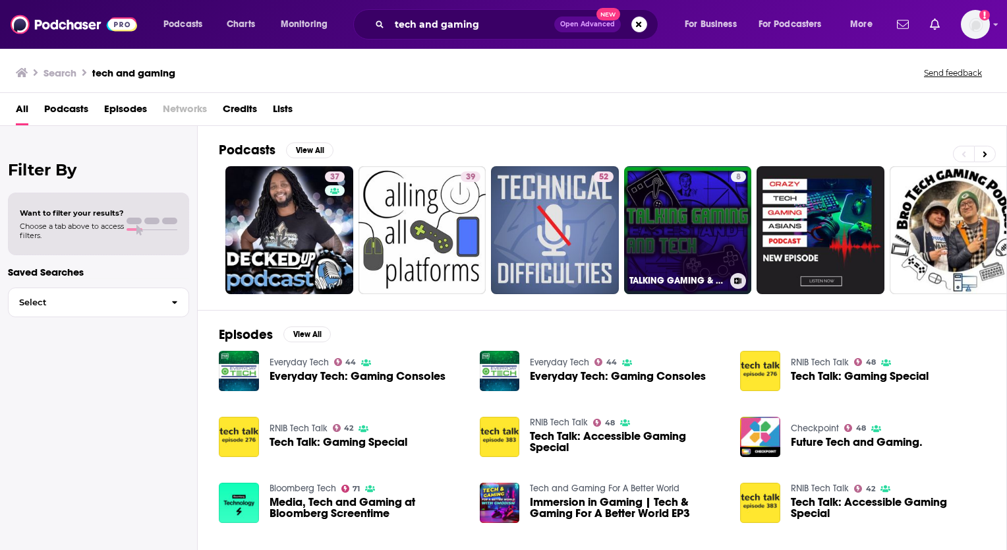
click at [675, 220] on link "8 TALKING GAMING & TECH" at bounding box center [688, 230] width 128 height 128
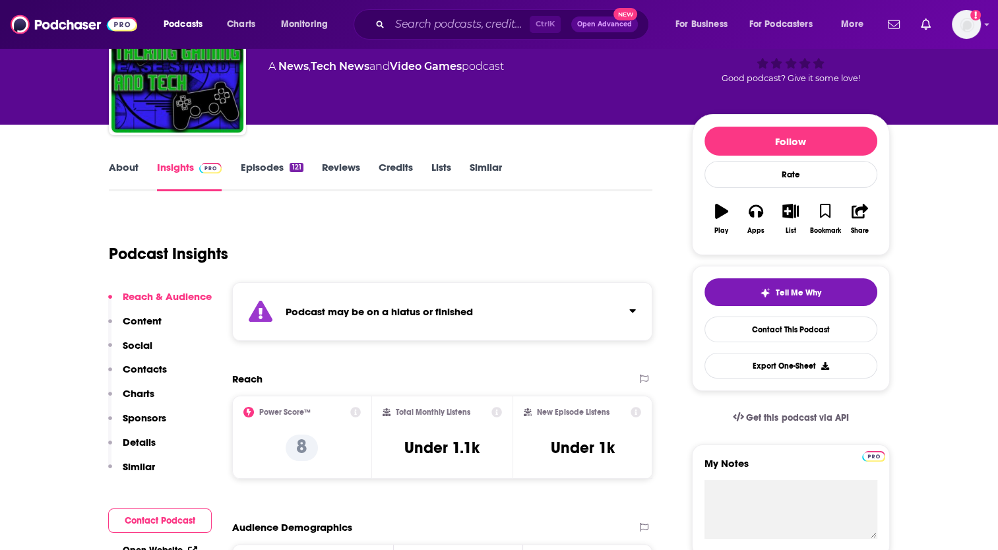
scroll to position [132, 0]
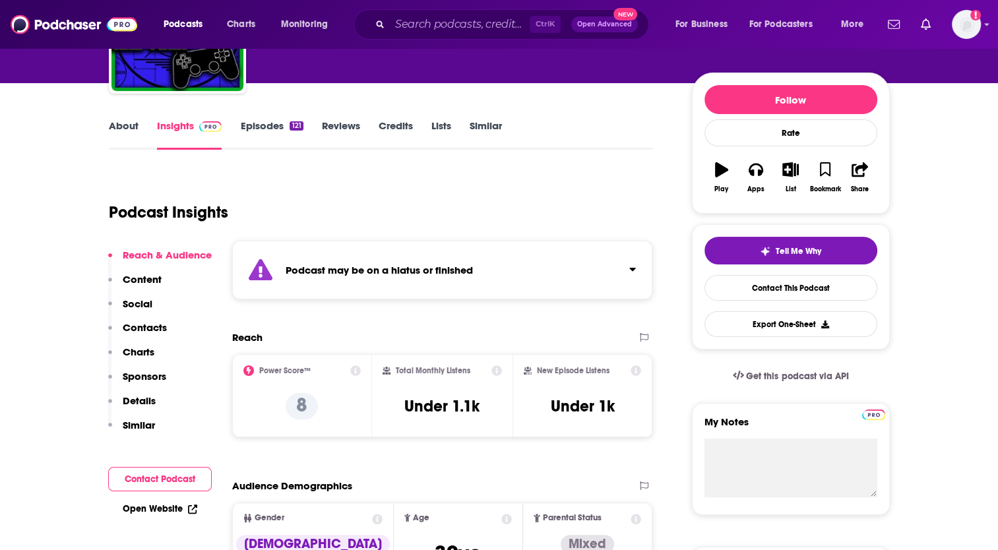
click at [252, 125] on link "Episodes 121" at bounding box center [271, 134] width 63 height 30
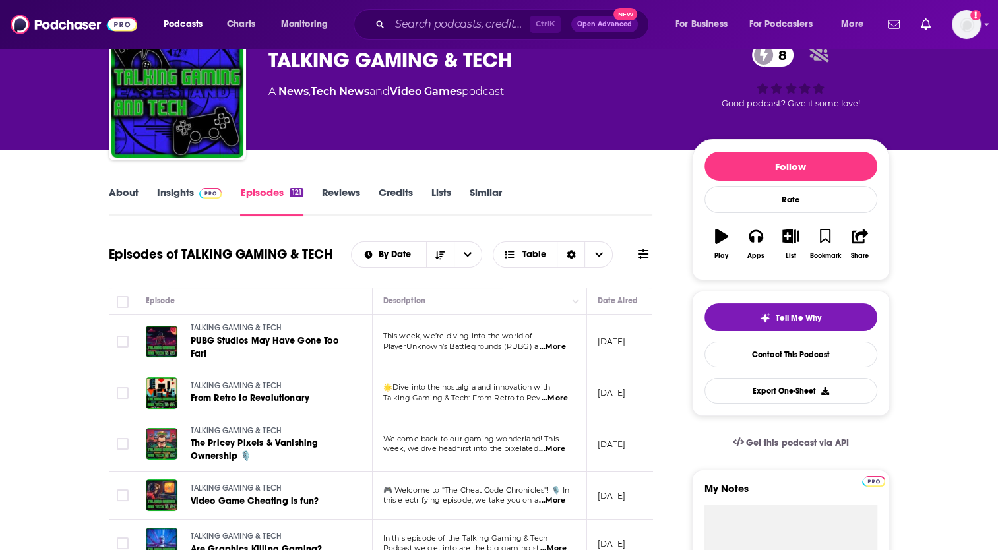
scroll to position [66, 0]
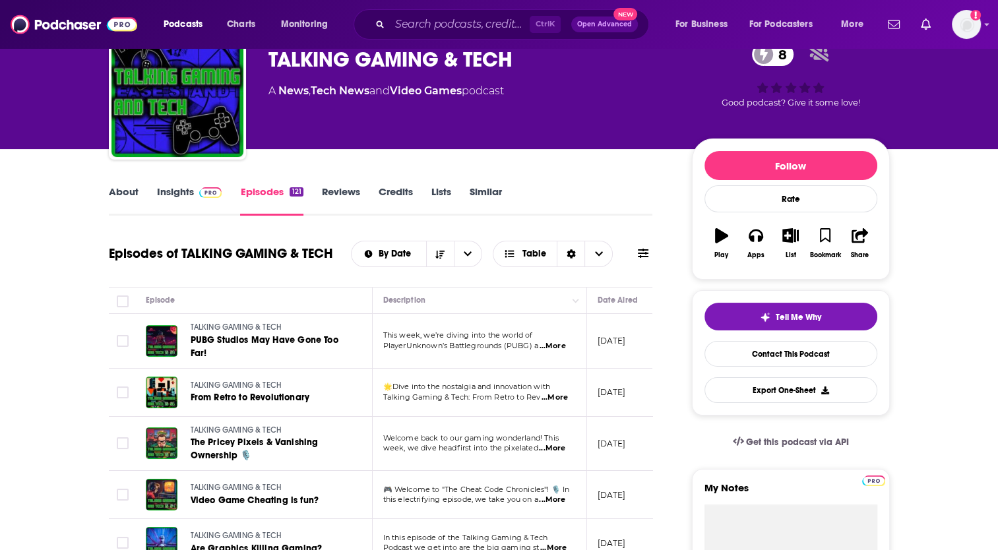
click at [131, 193] on link "About" at bounding box center [124, 200] width 30 height 30
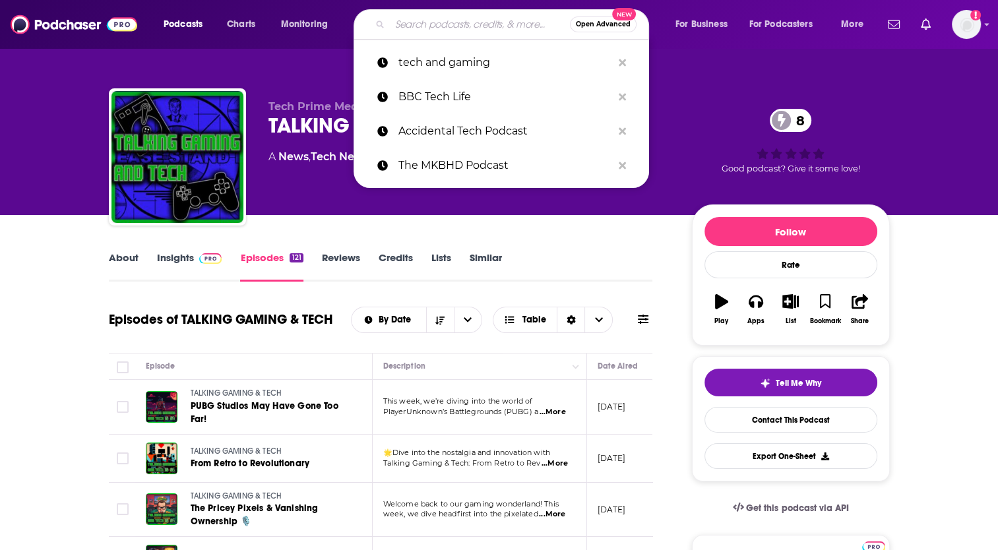
click at [404, 20] on input "Search podcasts, credits, & more..." at bounding box center [480, 24] width 180 height 21
click at [435, 57] on p "tech and gaming" at bounding box center [505, 62] width 214 height 34
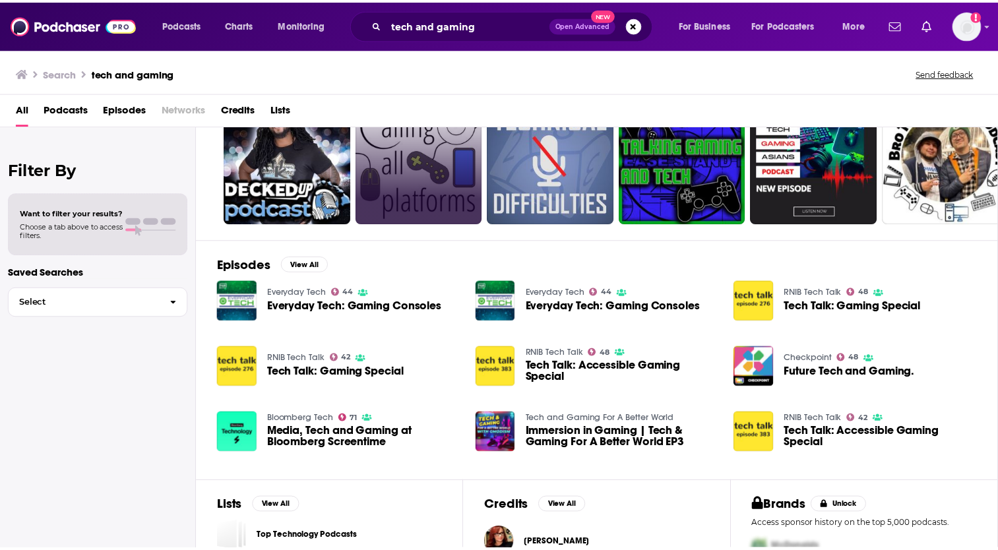
scroll to position [193, 0]
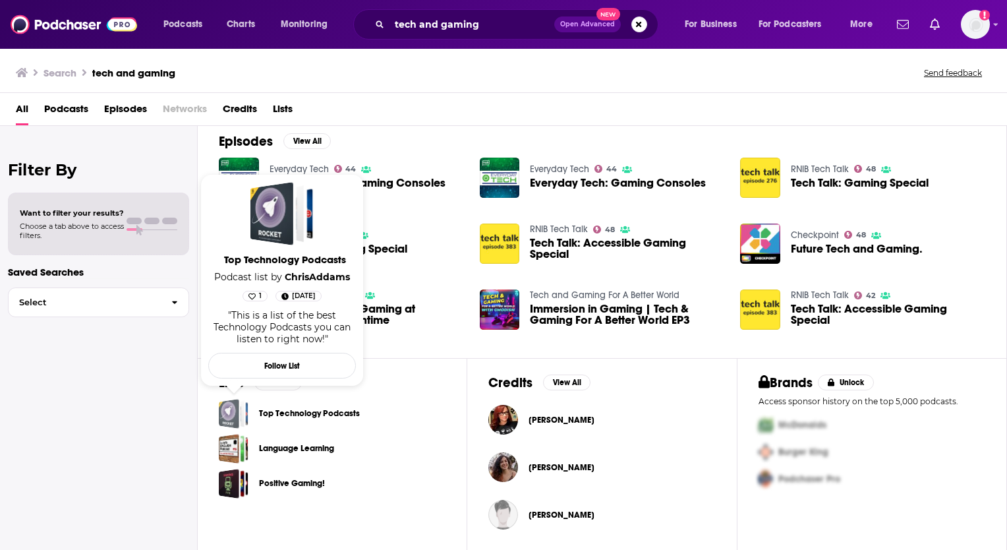
click at [235, 413] on div "Top Technology Podcasts" at bounding box center [229, 414] width 20 height 30
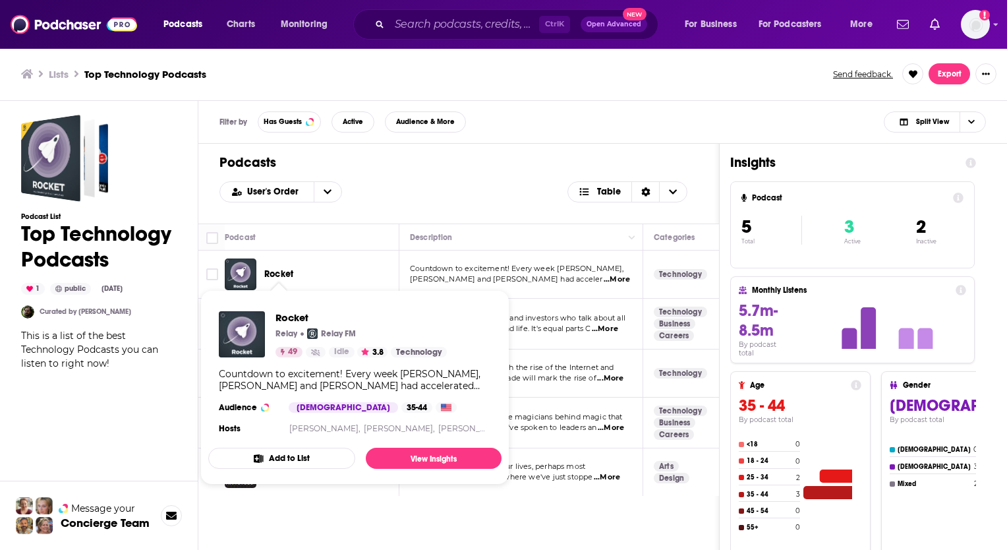
click at [282, 274] on span "Rocket" at bounding box center [278, 273] width 29 height 11
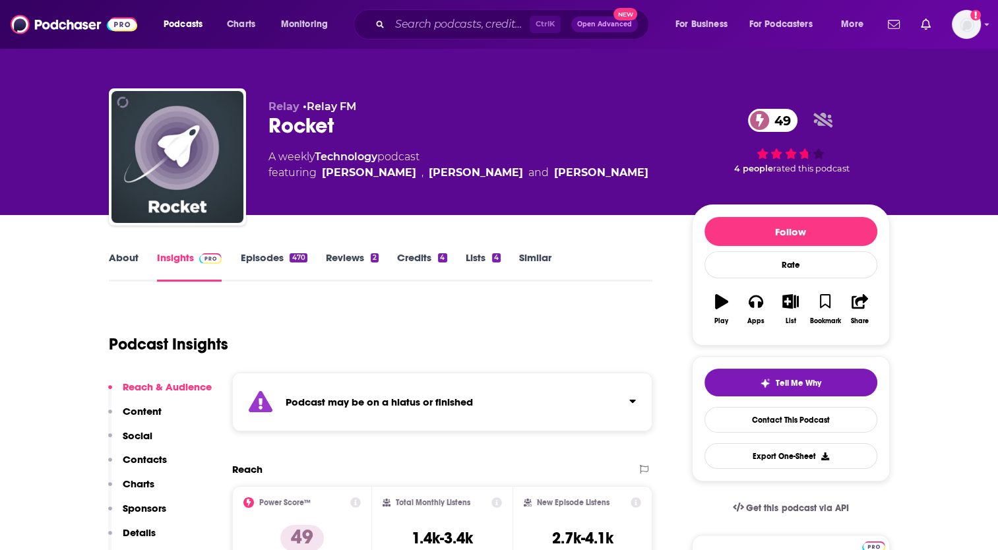
scroll to position [198, 0]
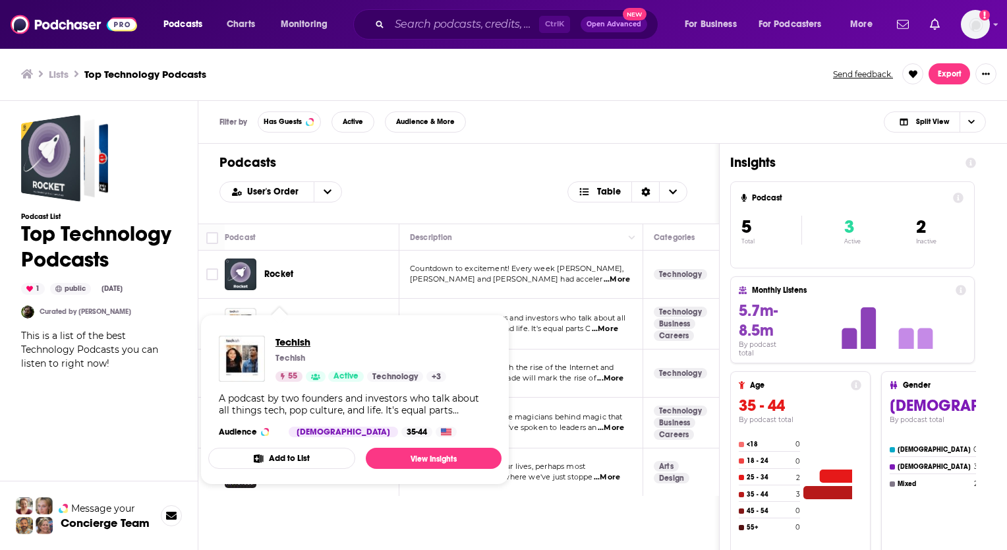
click at [302, 342] on span "Techish" at bounding box center [361, 342] width 171 height 13
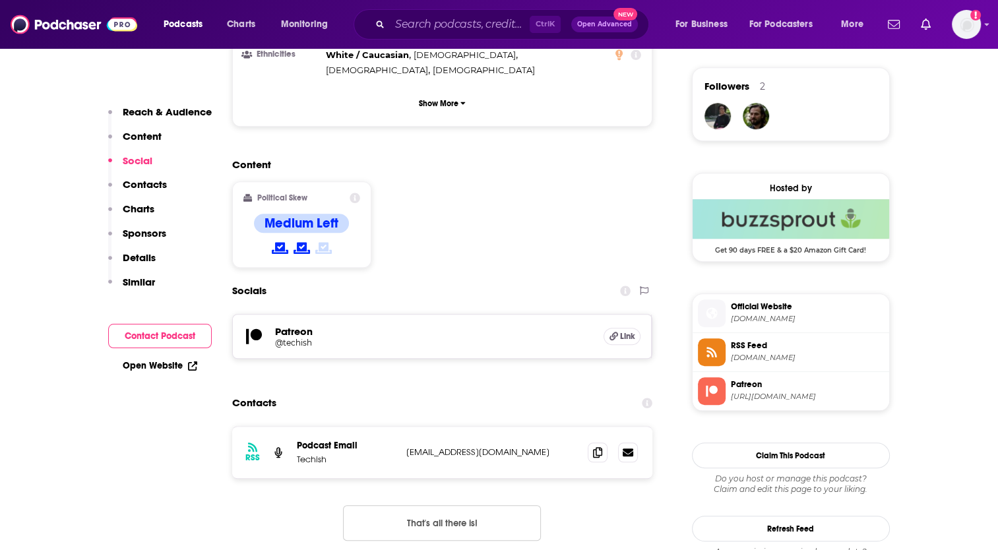
scroll to position [923, 0]
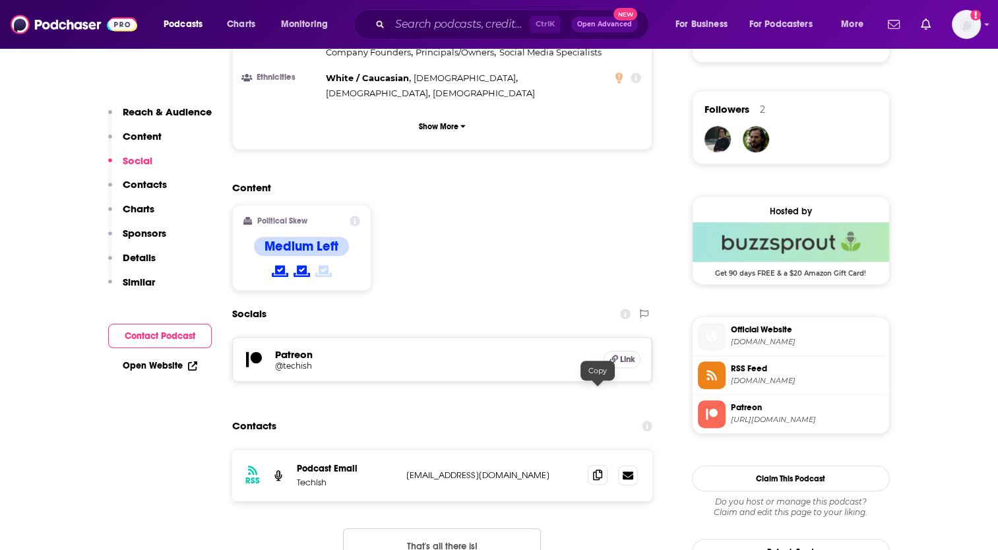
click at [599, 469] on icon at bounding box center [597, 474] width 9 height 11
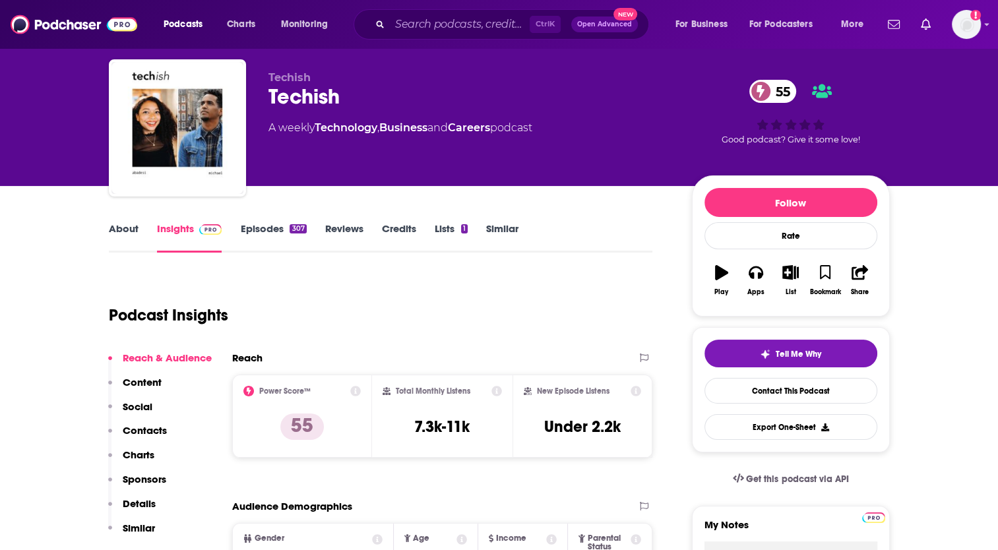
scroll to position [0, 0]
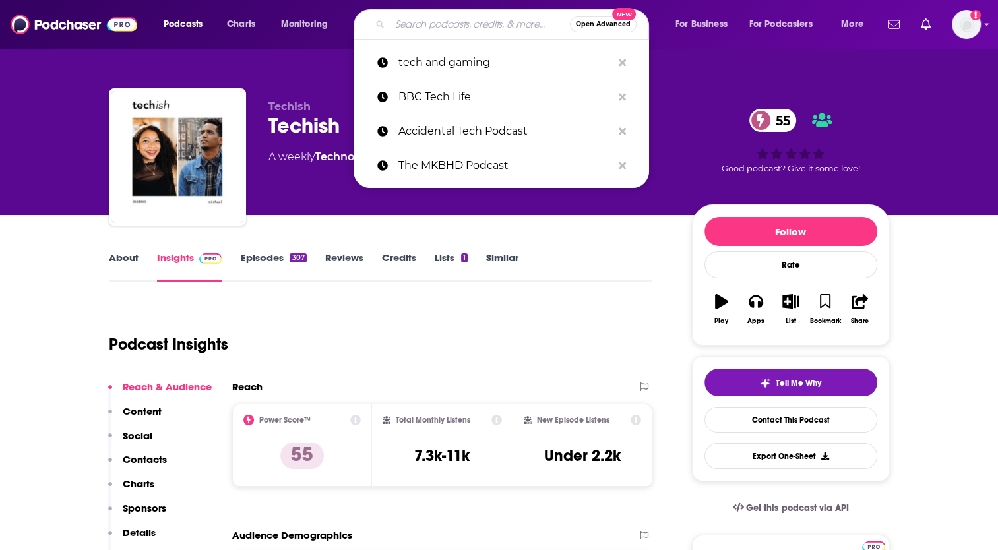
paste input "Giant Bombcast:"
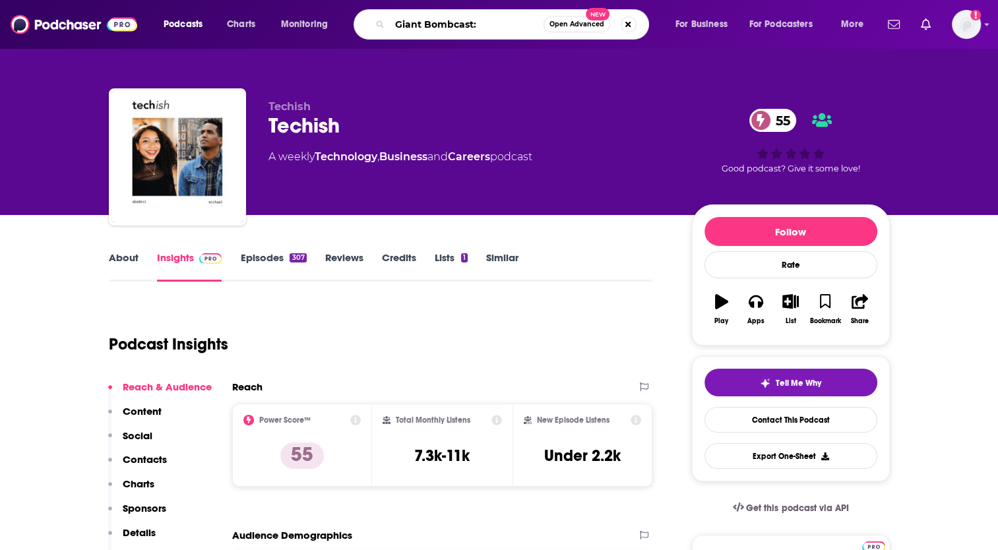
type input "Giant Bombcast"
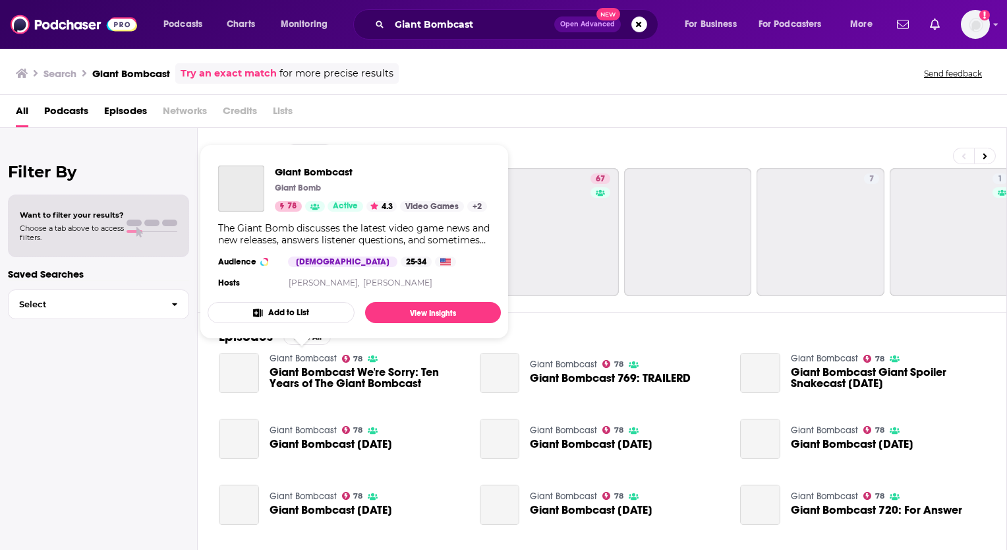
click at [299, 358] on link "Giant Bombcast" at bounding box center [303, 358] width 67 height 11
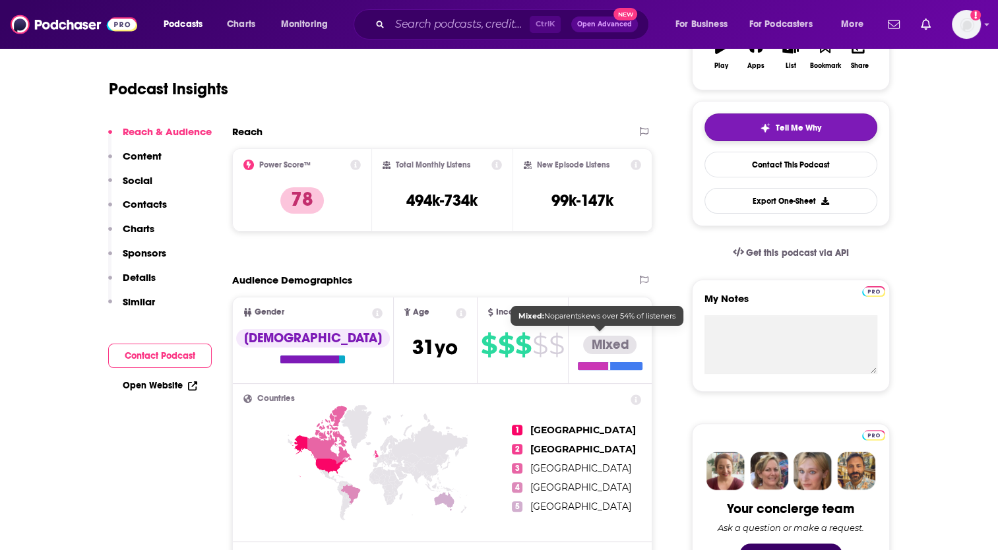
scroll to position [198, 0]
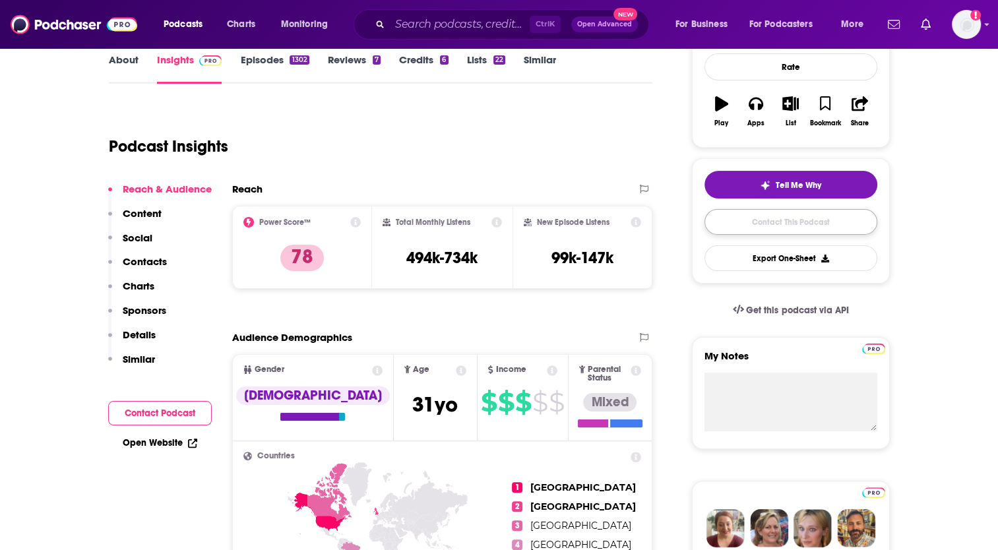
click at [783, 218] on link "Contact This Podcast" at bounding box center [790, 222] width 173 height 26
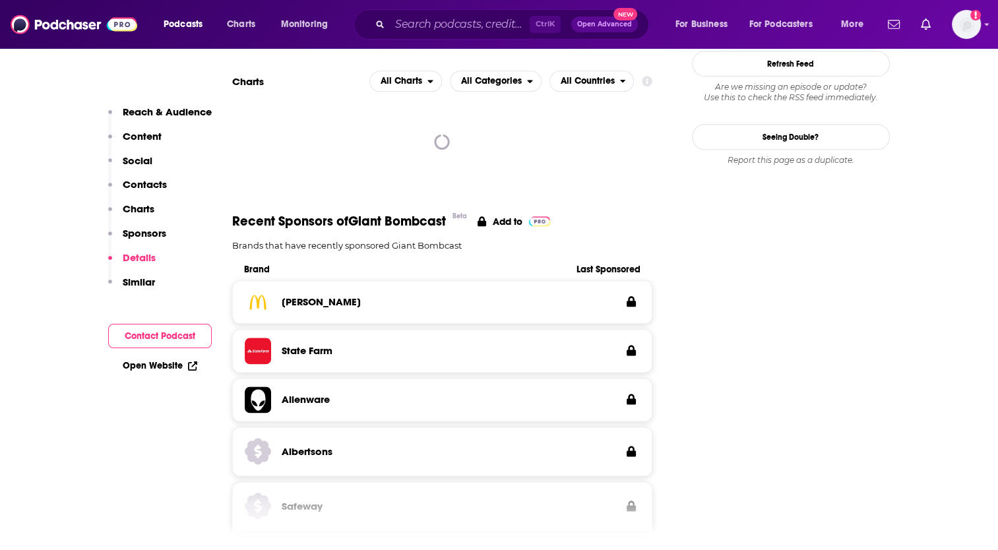
scroll to position [1462, 0]
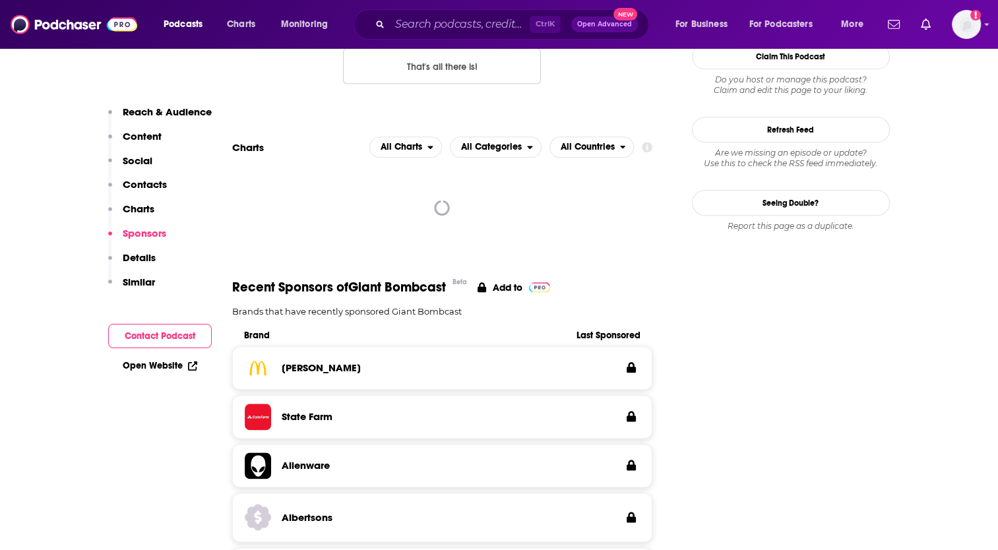
click at [125, 186] on p "Contacts" at bounding box center [145, 184] width 44 height 13
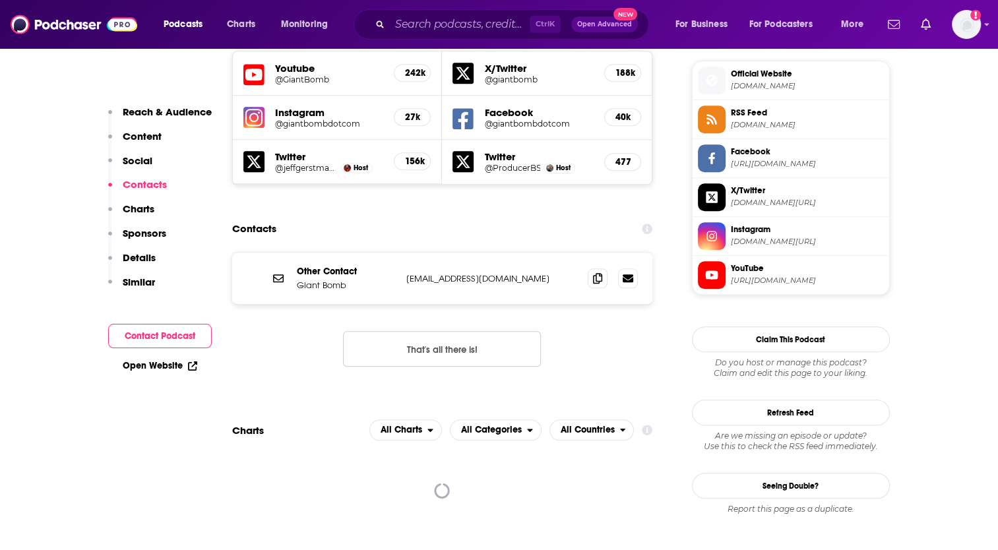
scroll to position [1147, 0]
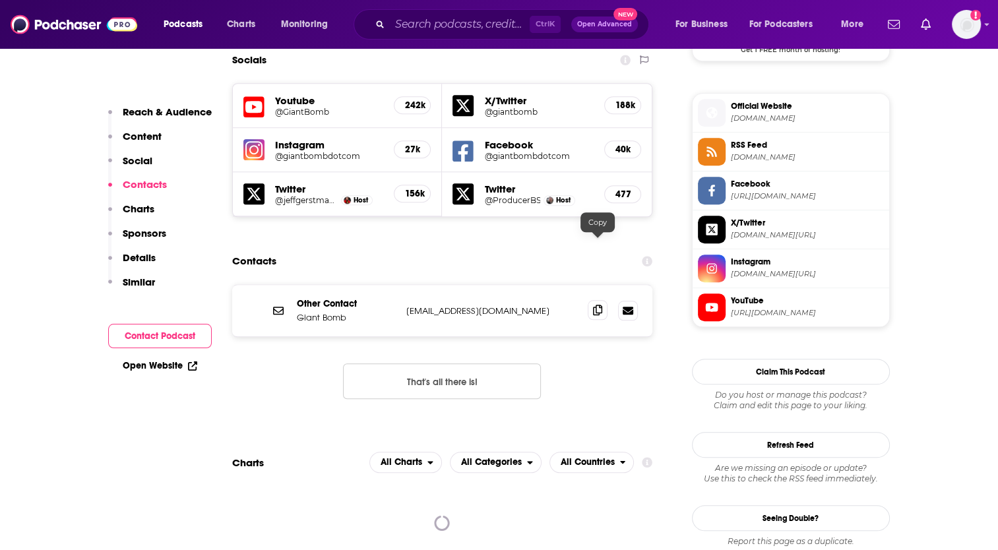
click at [599, 305] on icon at bounding box center [597, 310] width 9 height 11
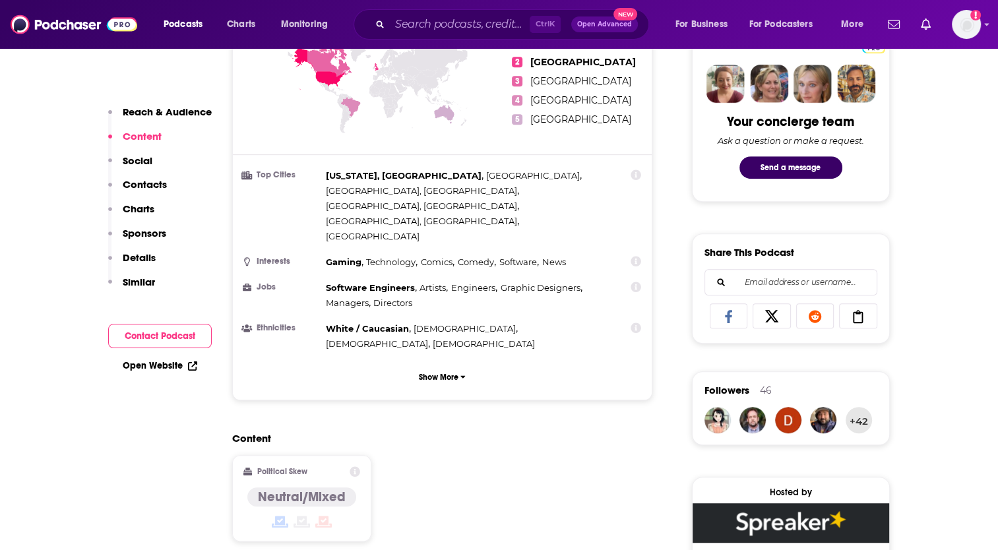
scroll to position [619, 0]
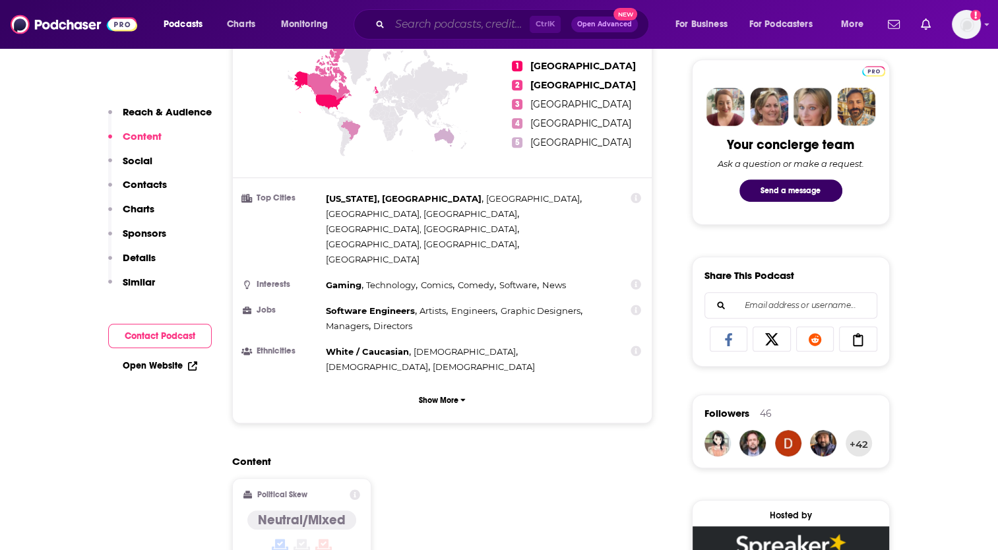
click at [421, 20] on input "Search podcasts, credits, & more..." at bounding box center [460, 24] width 140 height 21
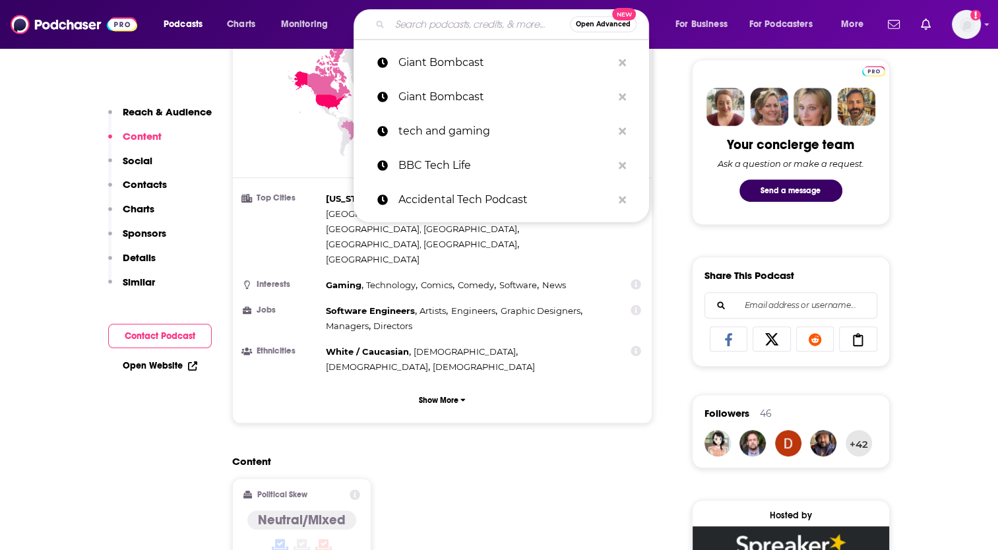
paste input "The Besties"
type input "The Besties"
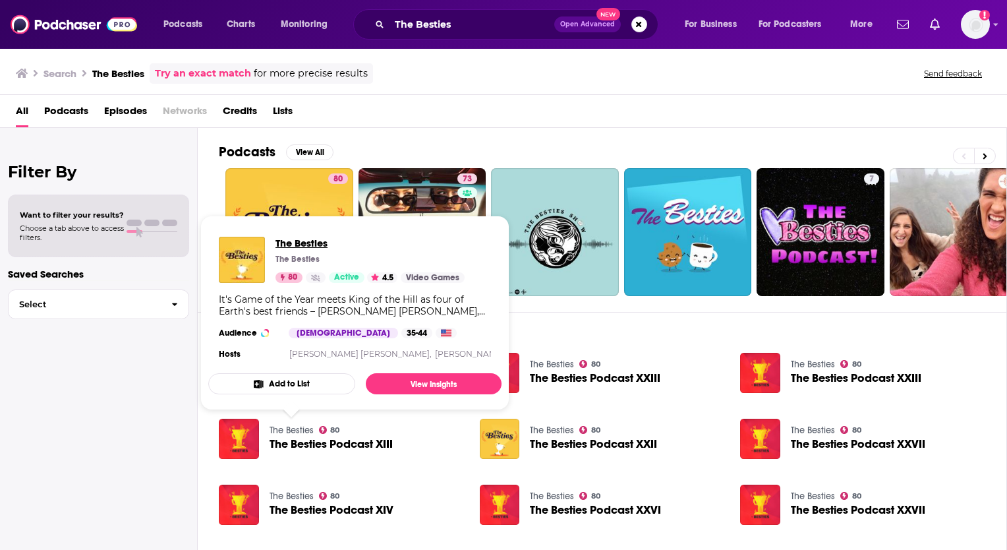
click at [295, 243] on span "The Besties" at bounding box center [370, 243] width 189 height 13
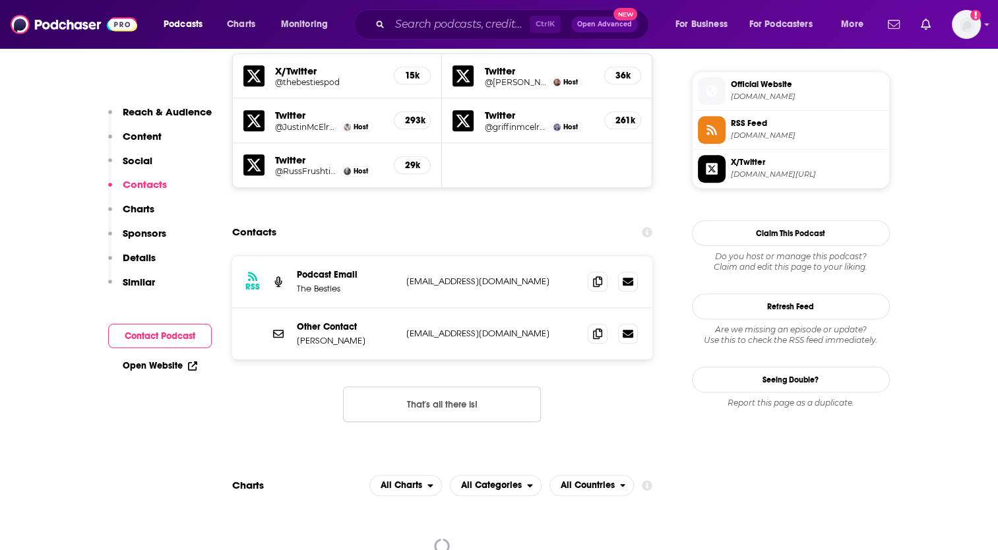
scroll to position [1055, 0]
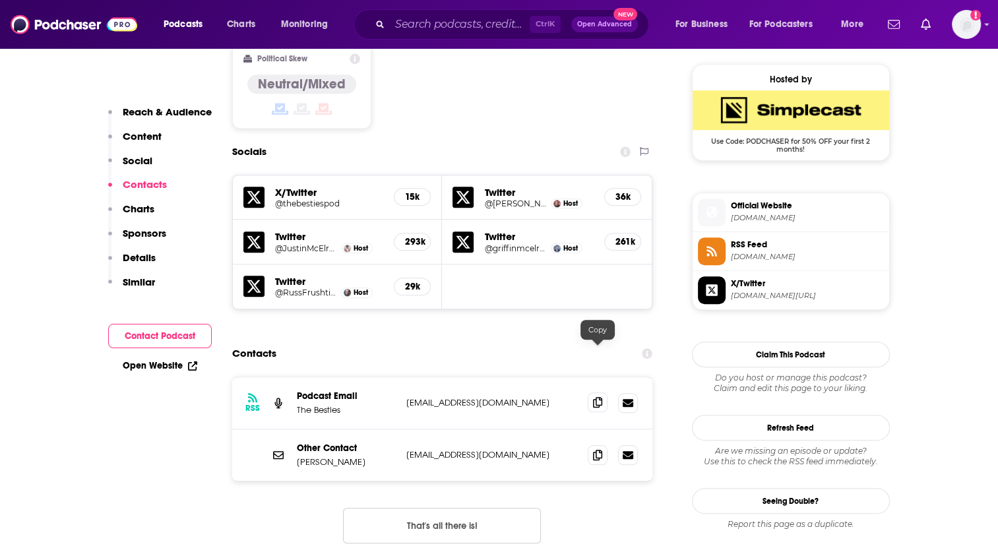
click at [599, 397] on icon at bounding box center [597, 402] width 9 height 11
click at [599, 449] on icon at bounding box center [597, 454] width 9 height 11
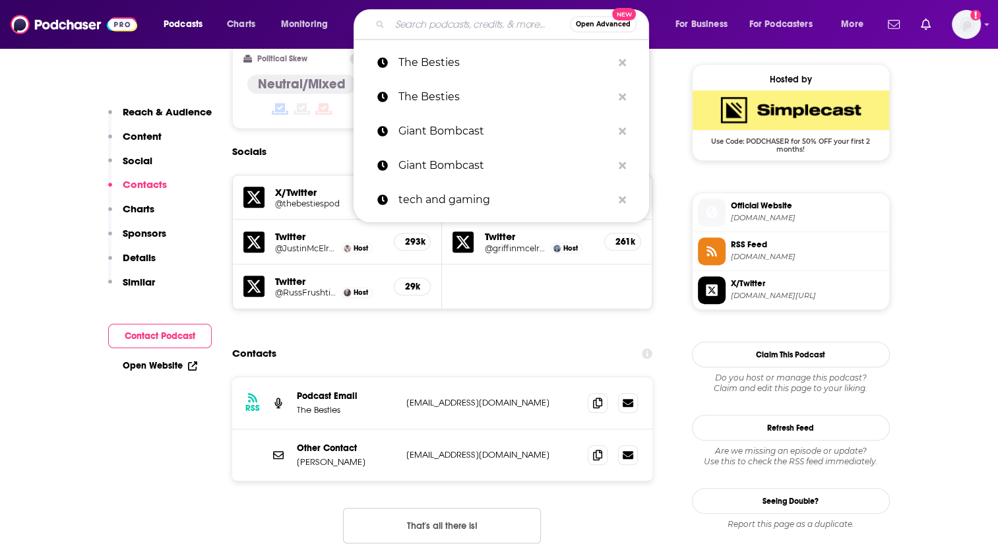
paste input "What's Good Games"
type input "What's Good Games"
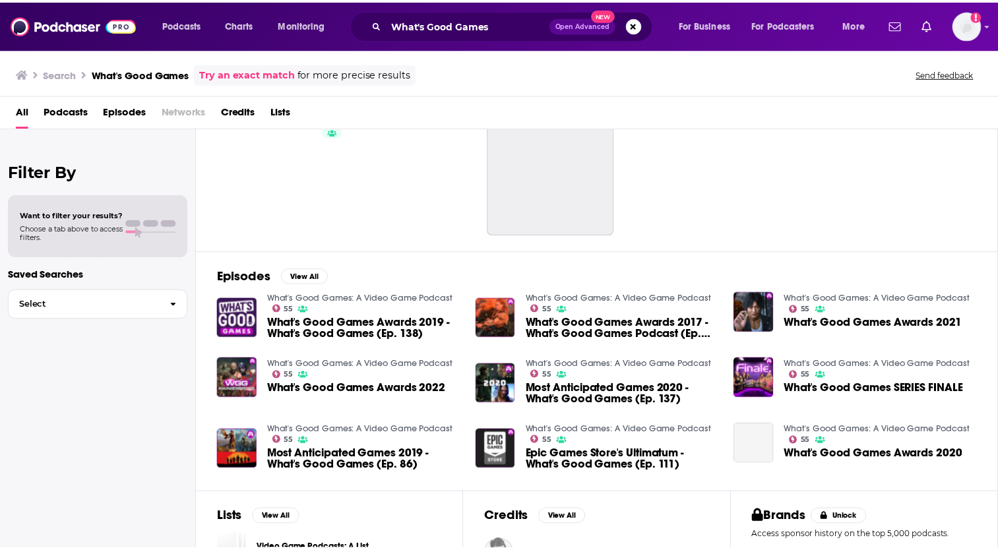
scroll to position [132, 0]
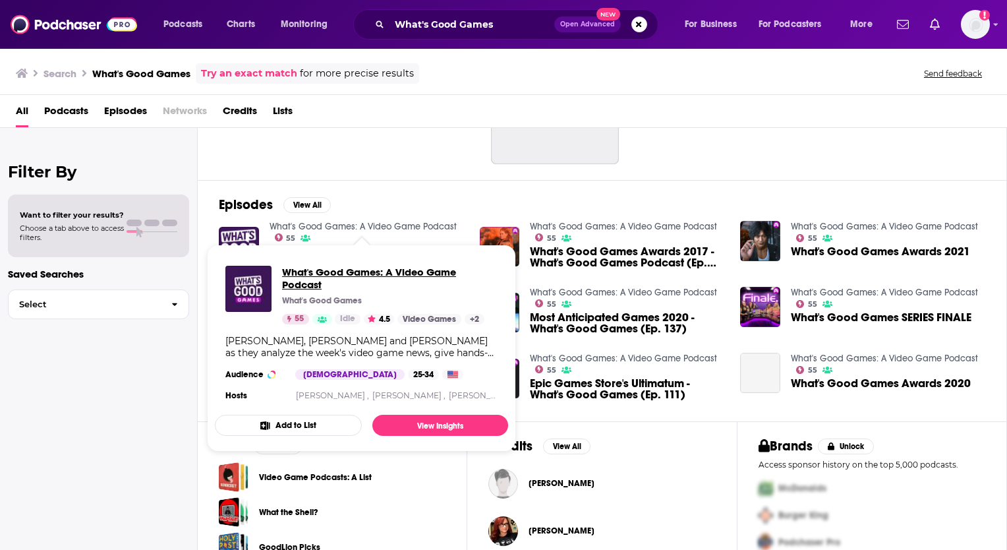
click at [316, 272] on span "What's Good Games: A Video Game Podcast" at bounding box center [390, 278] width 216 height 25
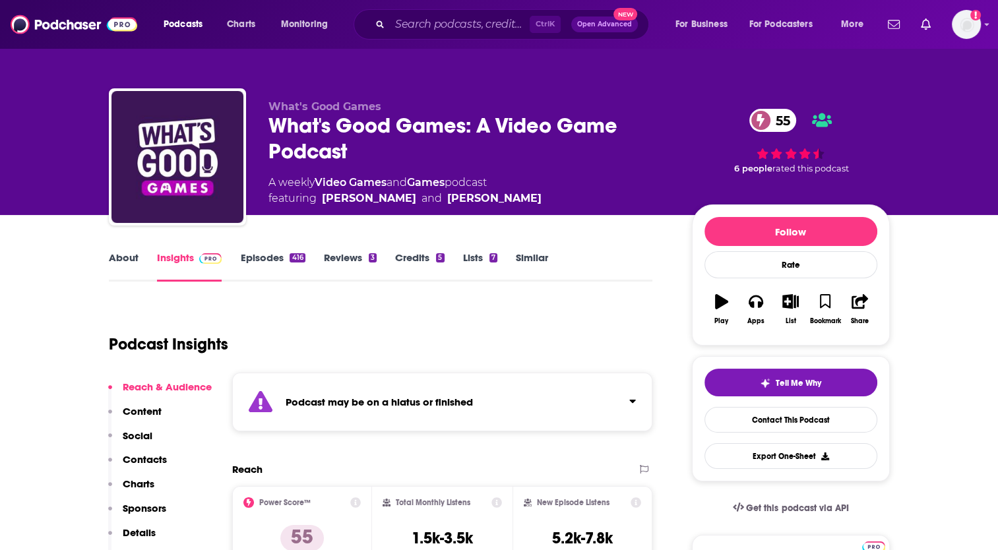
click at [117, 253] on link "About" at bounding box center [124, 266] width 30 height 30
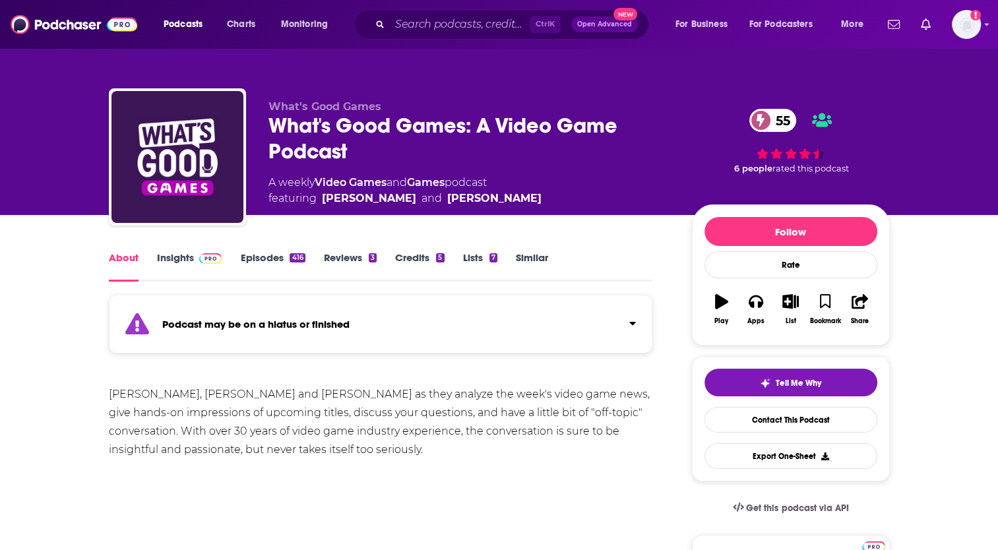
click at [171, 257] on link "Insights" at bounding box center [189, 266] width 65 height 30
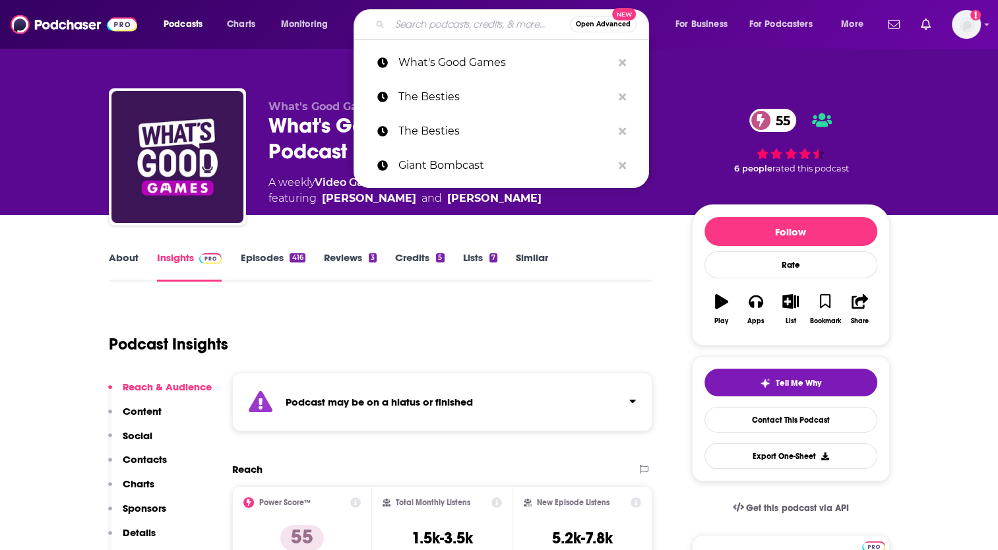
paste input "The [PERSON_NAME] Show"
type input "The [PERSON_NAME] Show"
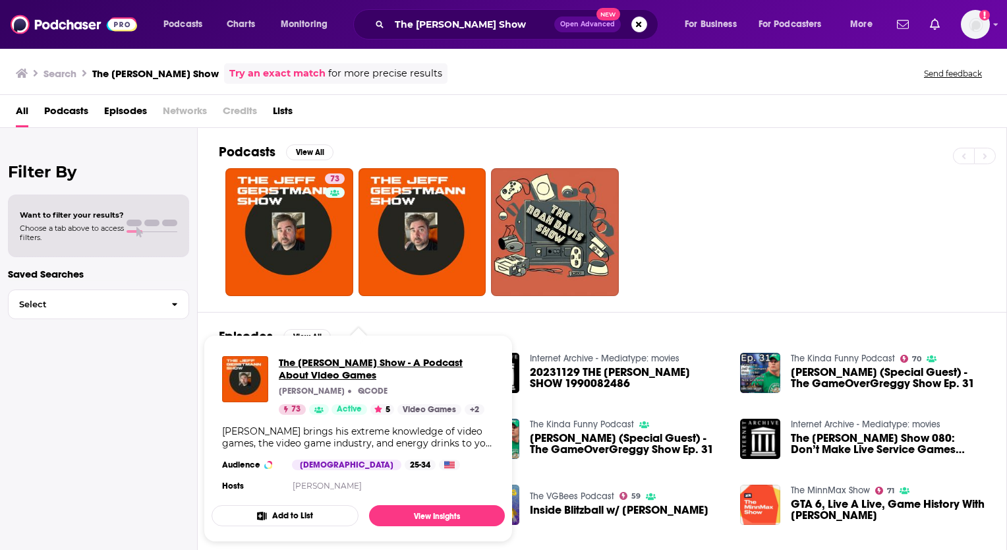
click at [320, 367] on span "The [PERSON_NAME] Show - A Podcast About Video Games" at bounding box center [387, 368] width 216 height 25
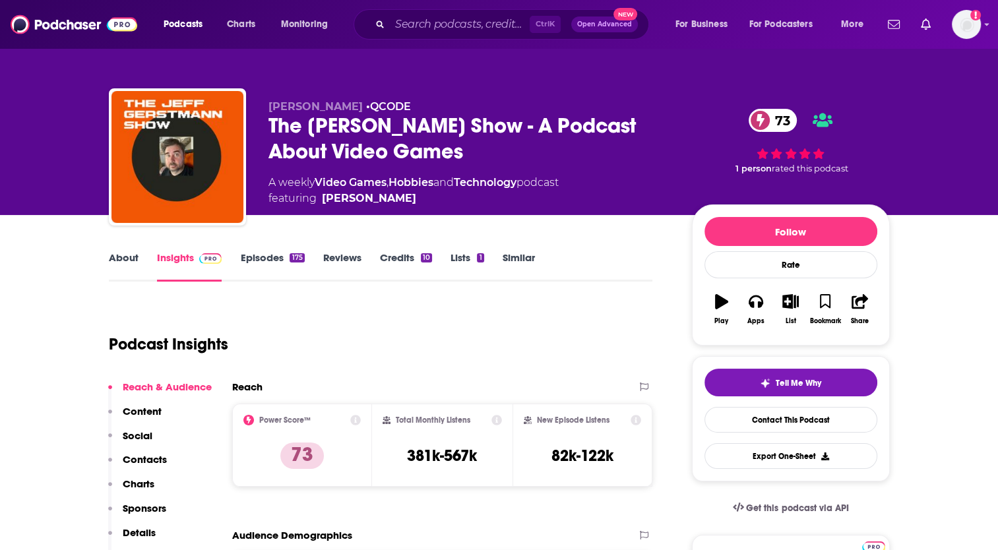
click at [123, 260] on link "About" at bounding box center [124, 266] width 30 height 30
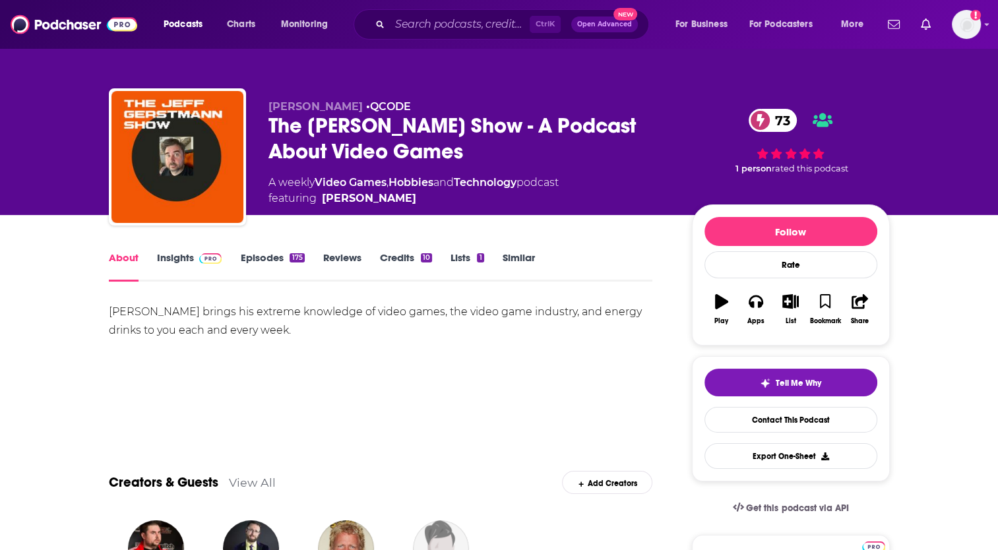
click at [166, 262] on link "Insights" at bounding box center [189, 266] width 65 height 30
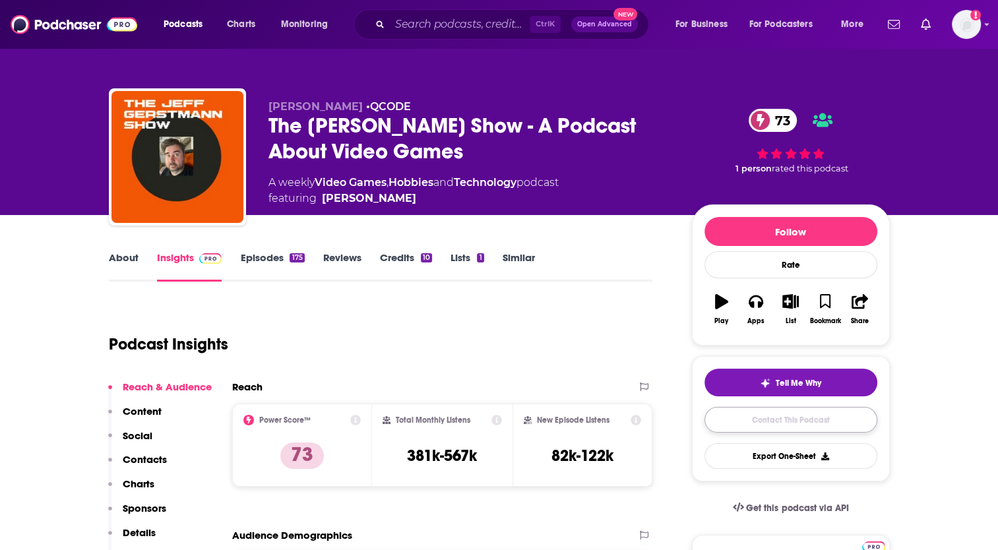
click at [794, 425] on link "Contact This Podcast" at bounding box center [790, 420] width 173 height 26
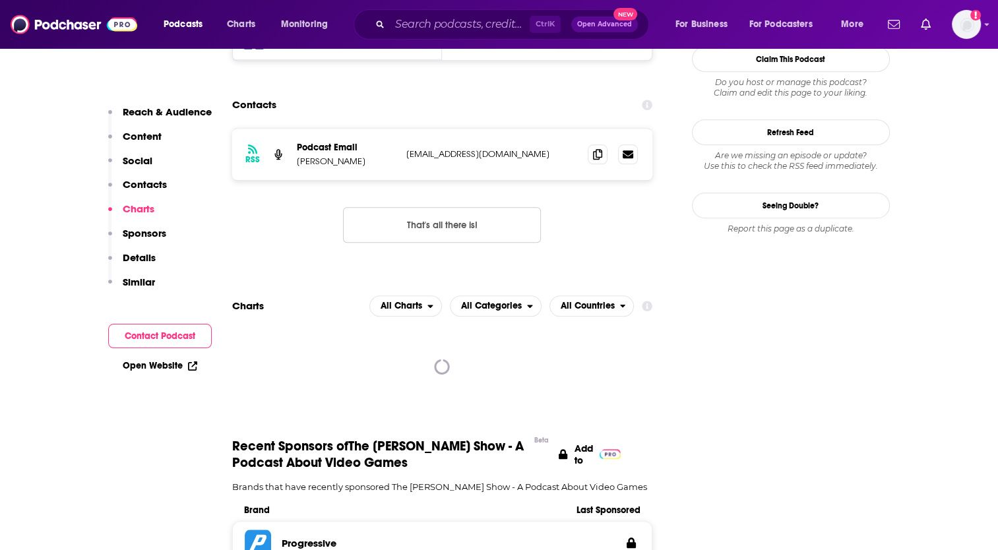
scroll to position [1102, 0]
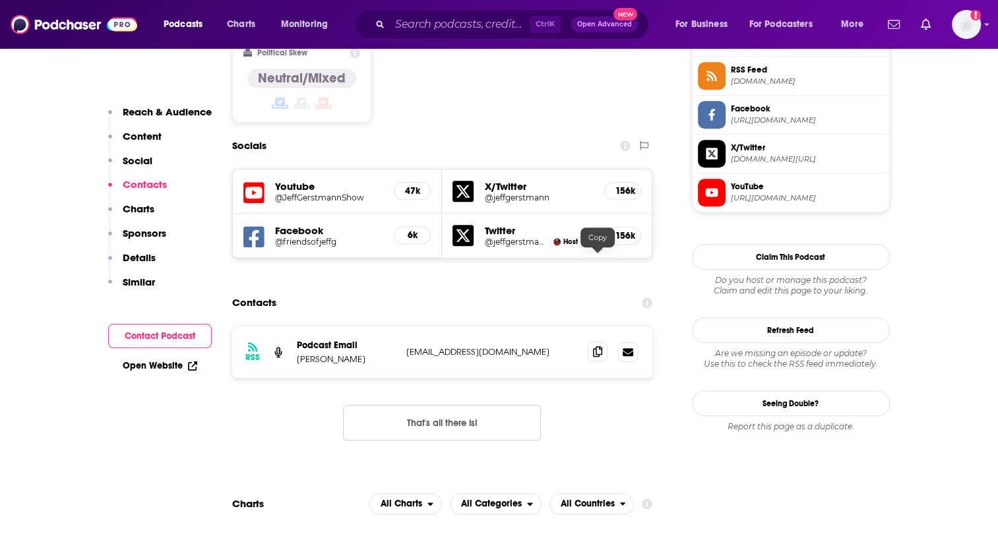
click at [594, 346] on icon at bounding box center [597, 351] width 9 height 11
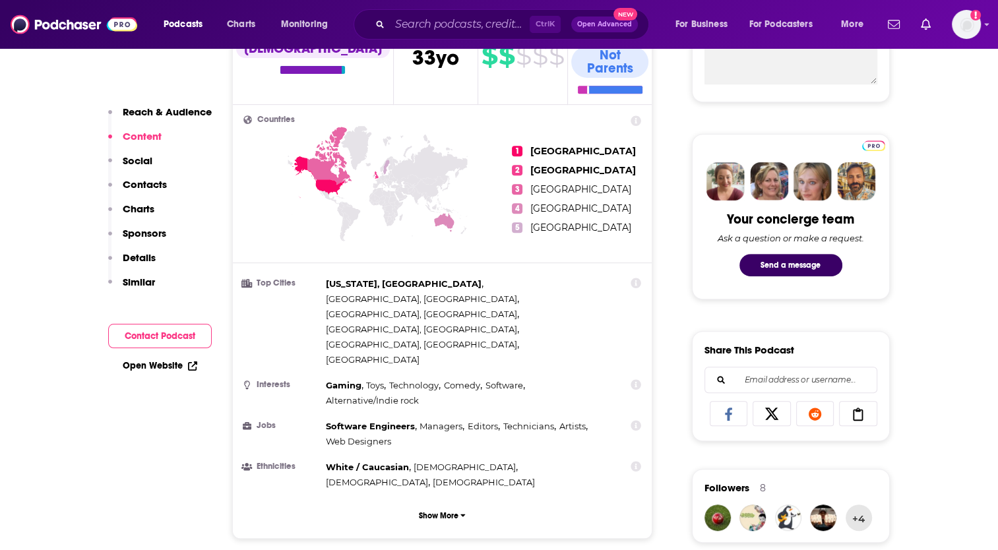
scroll to position [442, 0]
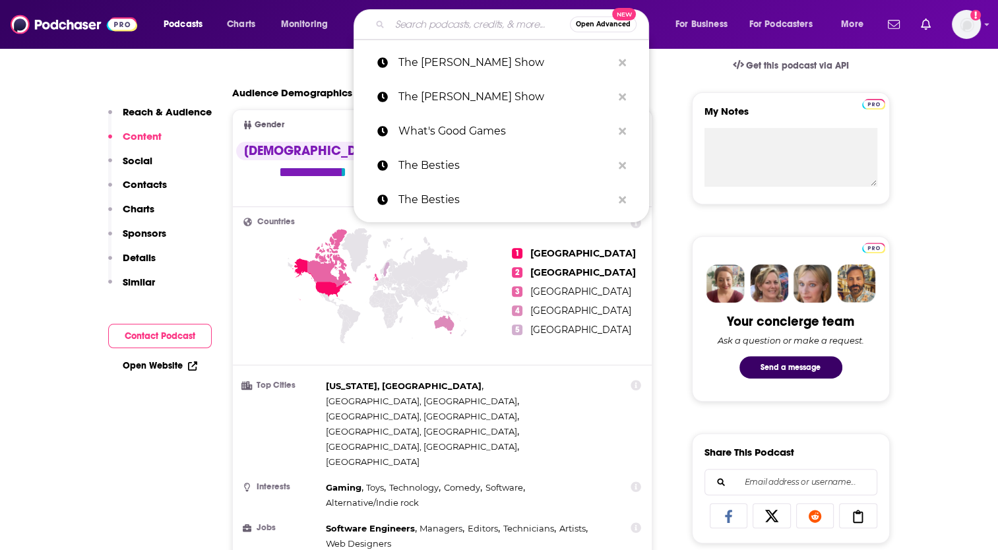
paste input "Game Mess Decides"
type input "Game Mess Decides"
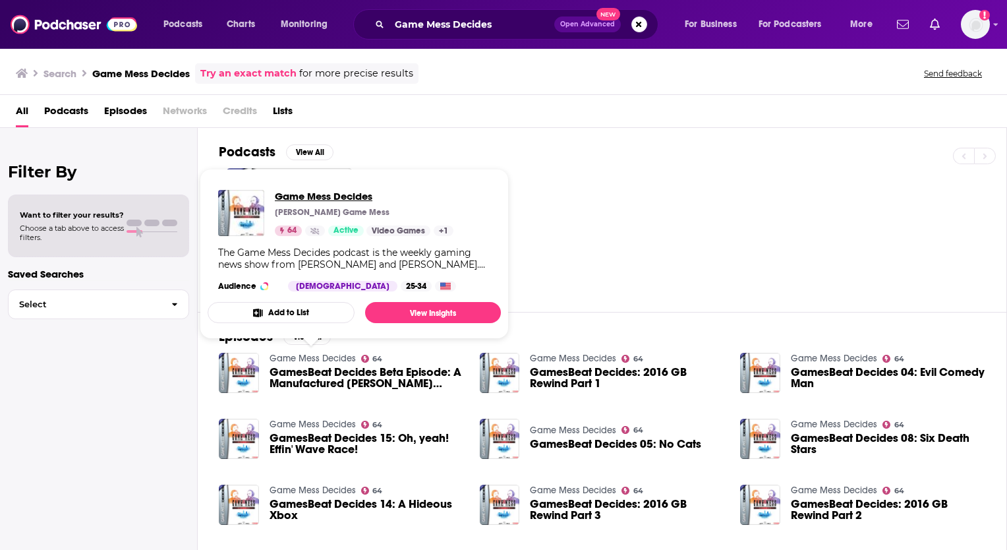
click at [328, 196] on span "Game Mess Decides" at bounding box center [364, 196] width 179 height 13
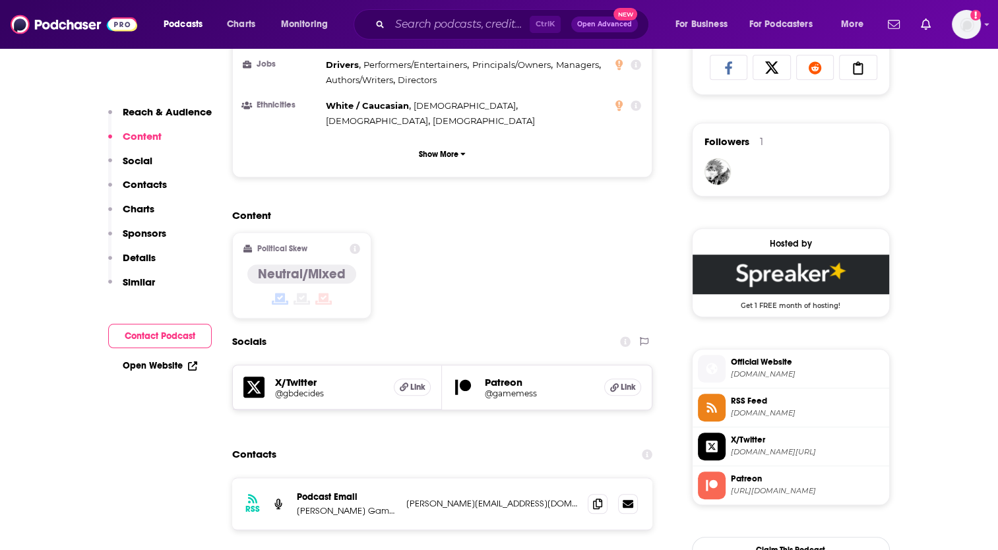
scroll to position [923, 0]
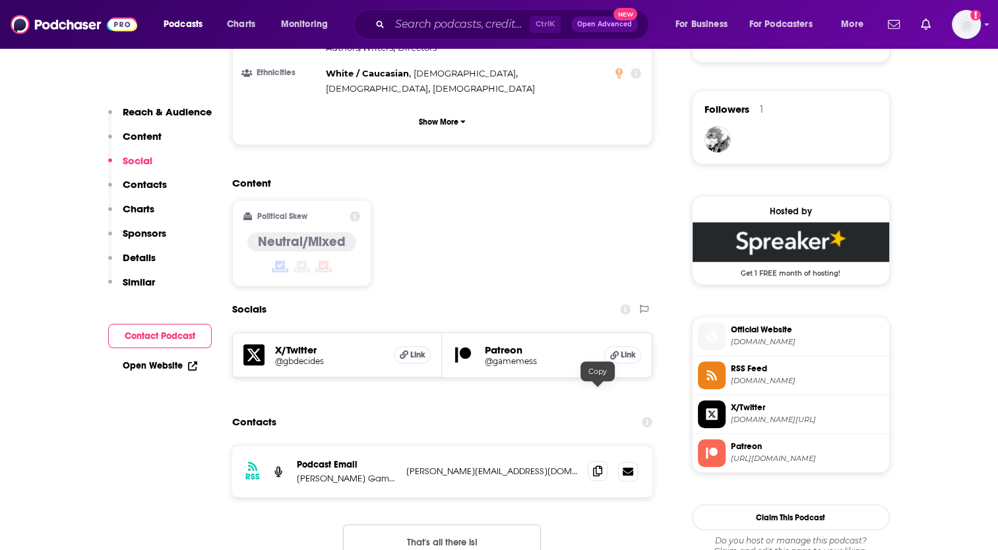
click at [597, 465] on icon at bounding box center [597, 470] width 9 height 11
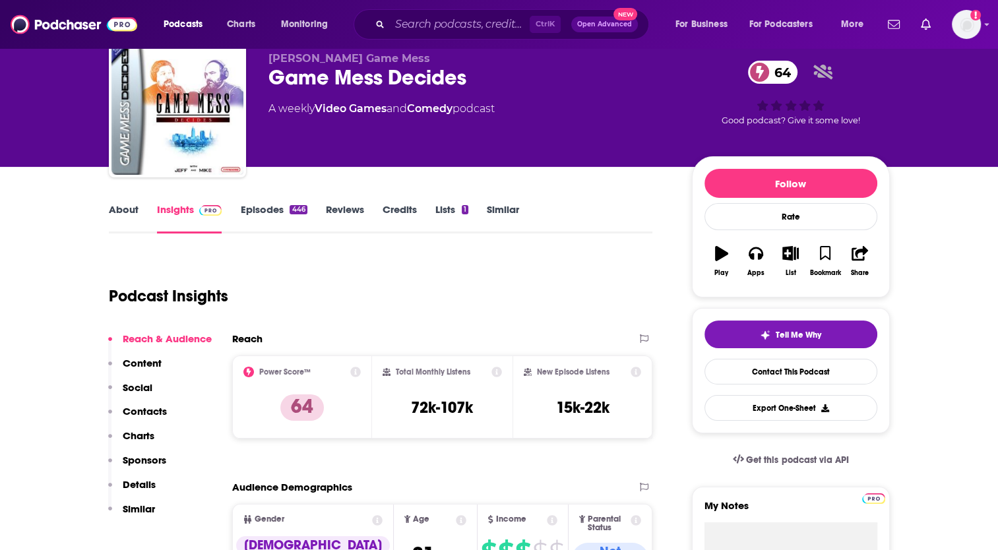
scroll to position [0, 0]
